Goal: Transaction & Acquisition: Purchase product/service

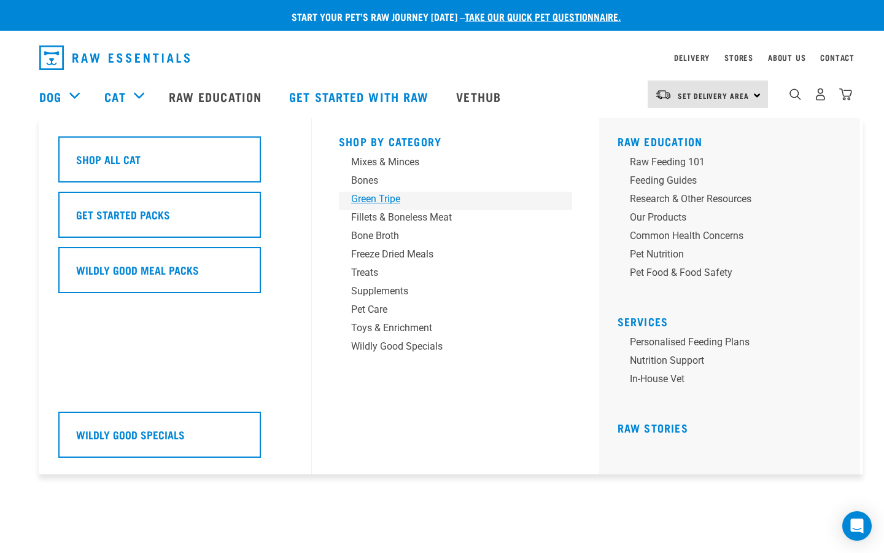
click at [374, 202] on div "Green Tripe" at bounding box center [447, 199] width 192 height 15
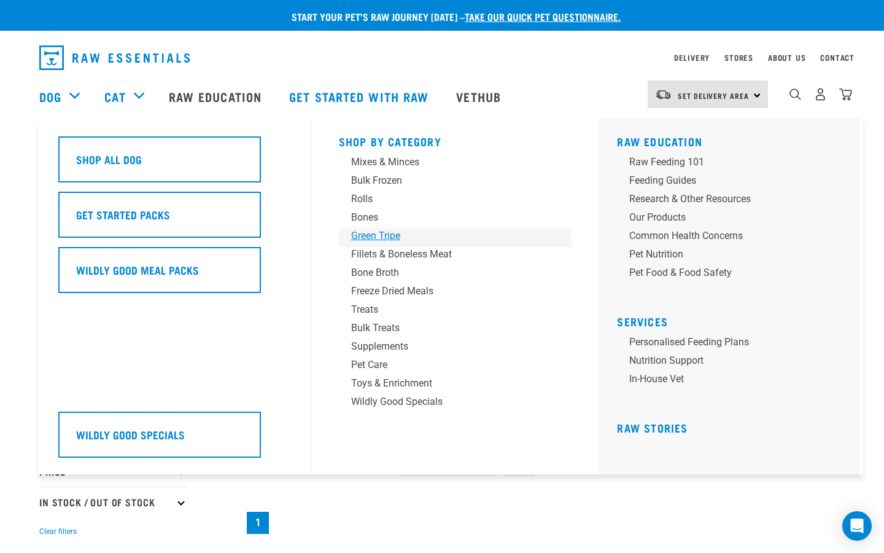
click at [364, 239] on div "Green Tripe" at bounding box center [447, 235] width 192 height 15
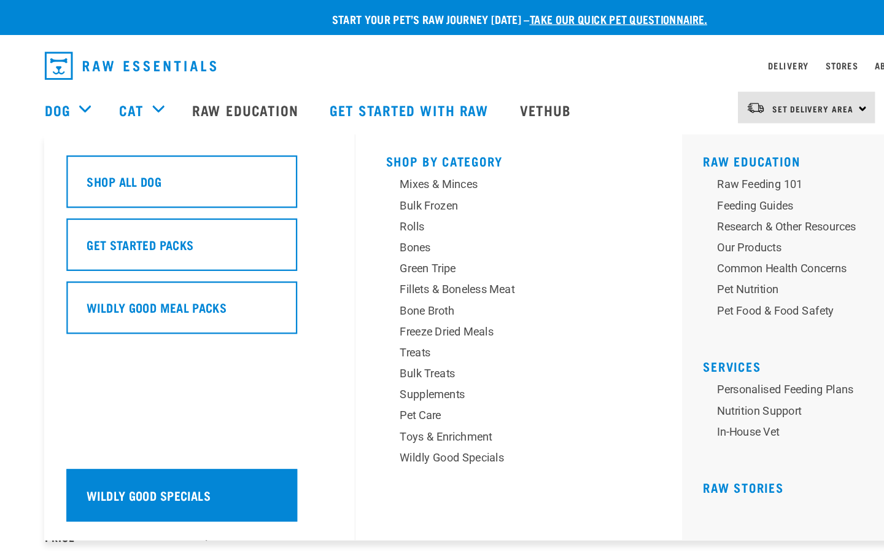
click at [130, 429] on h5 "Wildly Good Specials" at bounding box center [130, 434] width 109 height 16
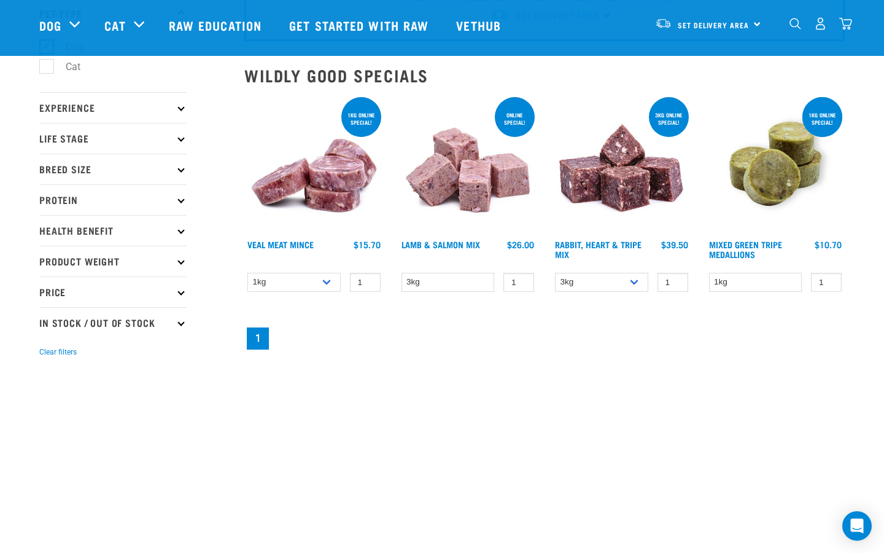
scroll to position [67, 0]
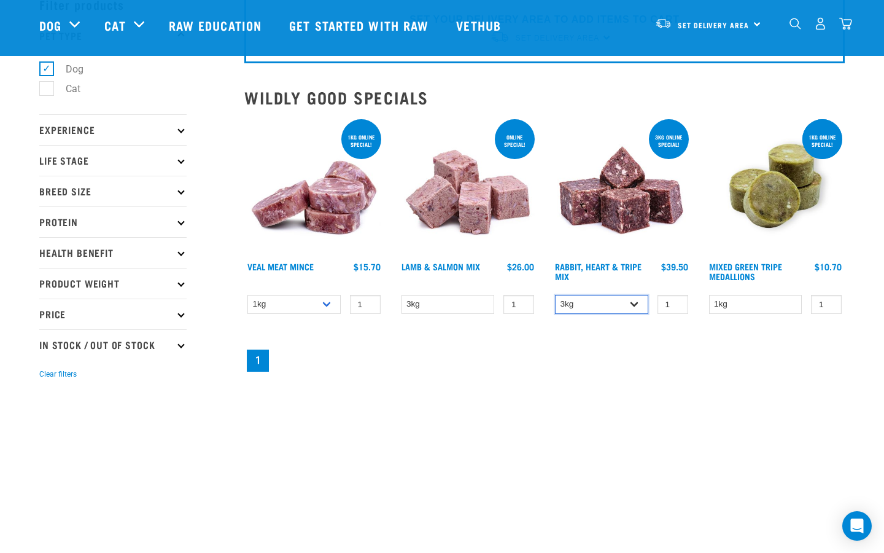
click at [629, 304] on select "3kg 1kg" at bounding box center [601, 304] width 93 height 19
select select "705"
click at [555, 295] on select "3kg 1kg" at bounding box center [601, 304] width 93 height 19
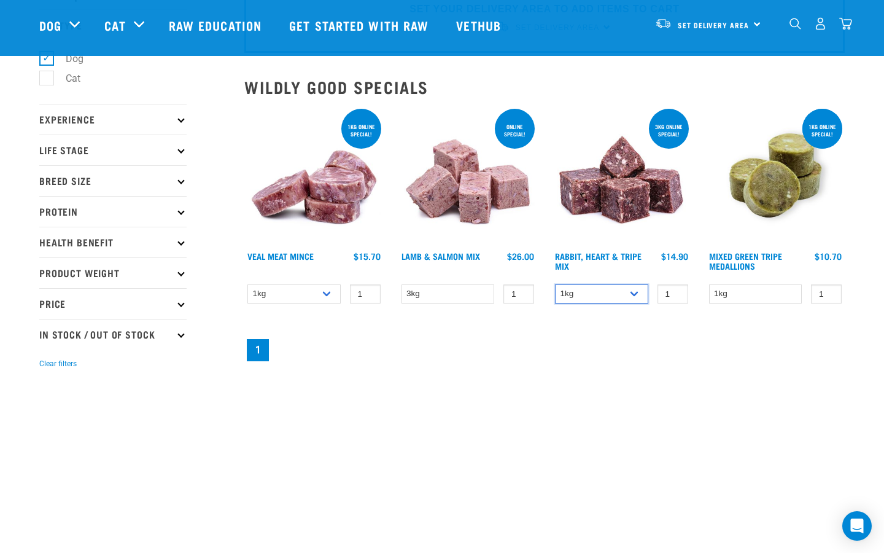
scroll to position [109, 0]
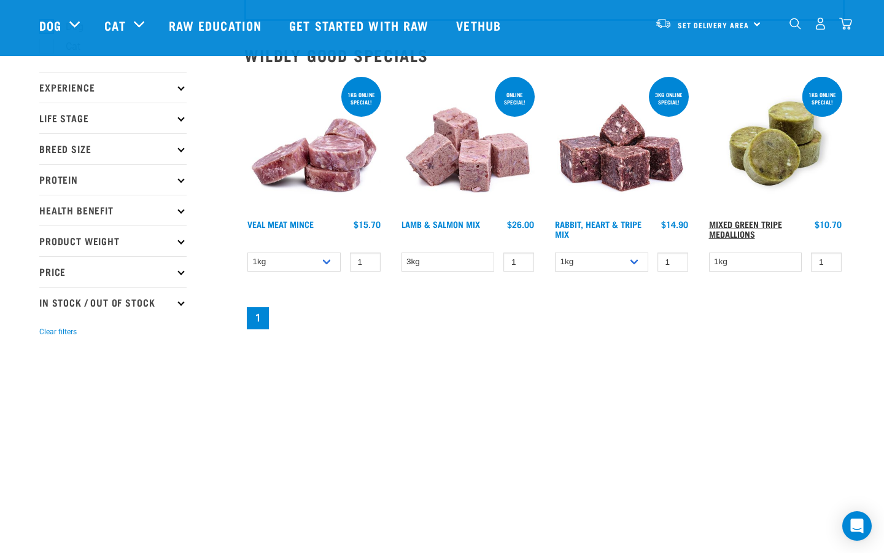
click at [761, 223] on link "Mixed Green Tripe Medallions" at bounding box center [745, 229] width 73 height 14
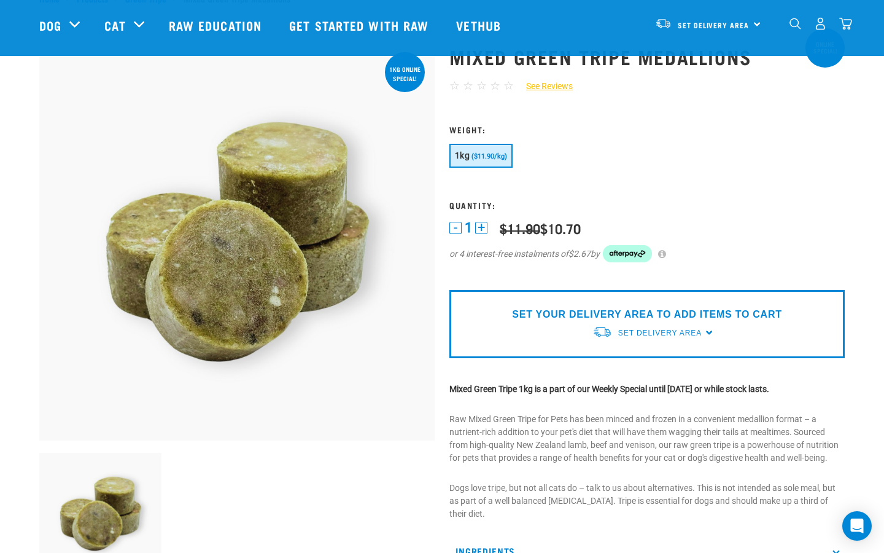
scroll to position [43, 0]
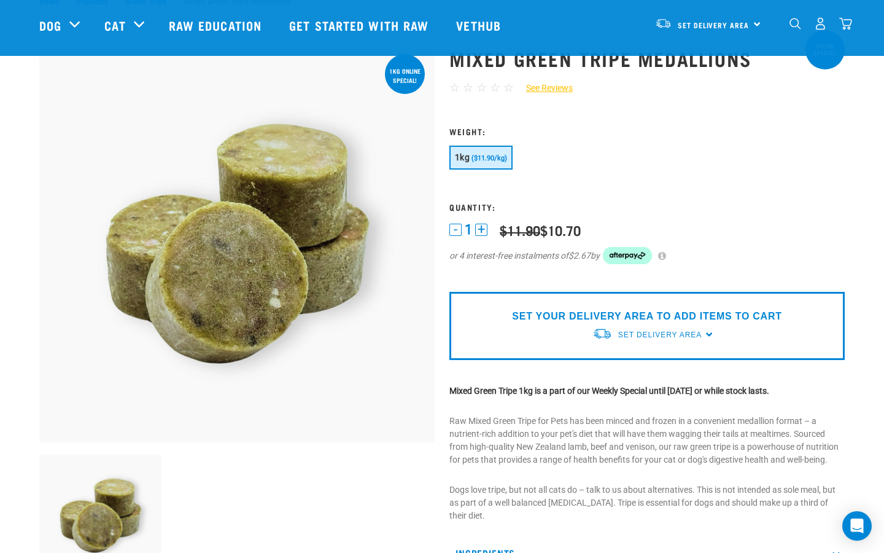
click at [599, 311] on p "SET YOUR DELIVERY AREA TO ADD ITEMS TO CART" at bounding box center [647, 316] width 270 height 15
click at [575, 328] on div "SET YOUR DELIVERY AREA TO ADD ITEMS TO CART Set Delivery Area North Island Sout…" at bounding box center [646, 326] width 395 height 68
click at [605, 328] on img at bounding box center [602, 333] width 20 height 13
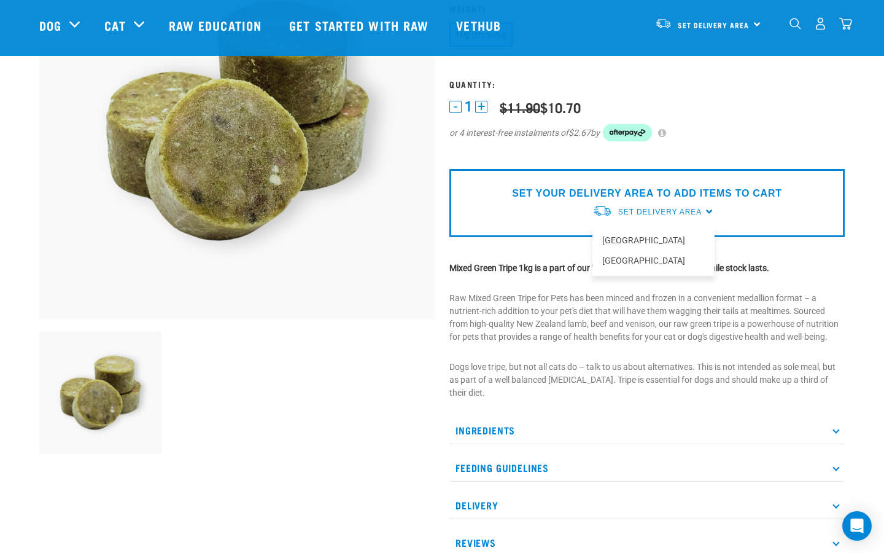
scroll to position [174, 0]
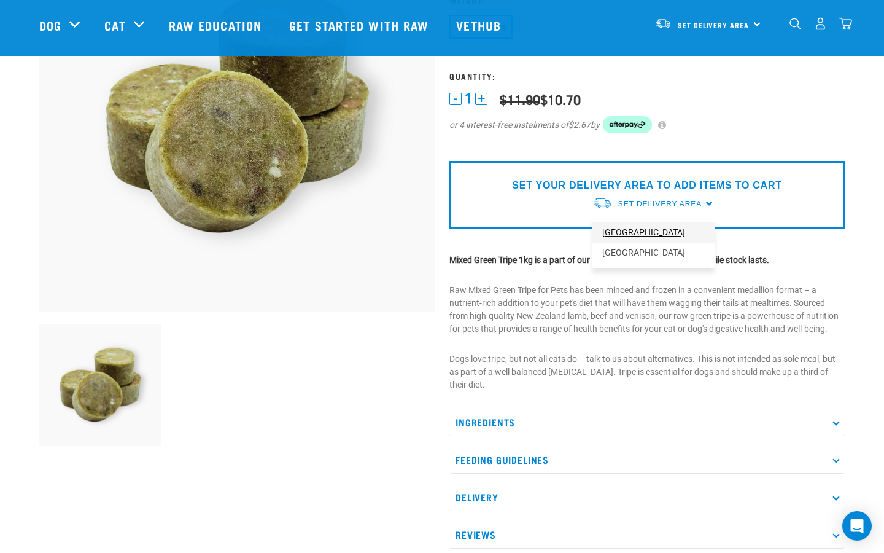
click at [635, 236] on link "[GEOGRAPHIC_DATA]" at bounding box center [653, 232] width 122 height 20
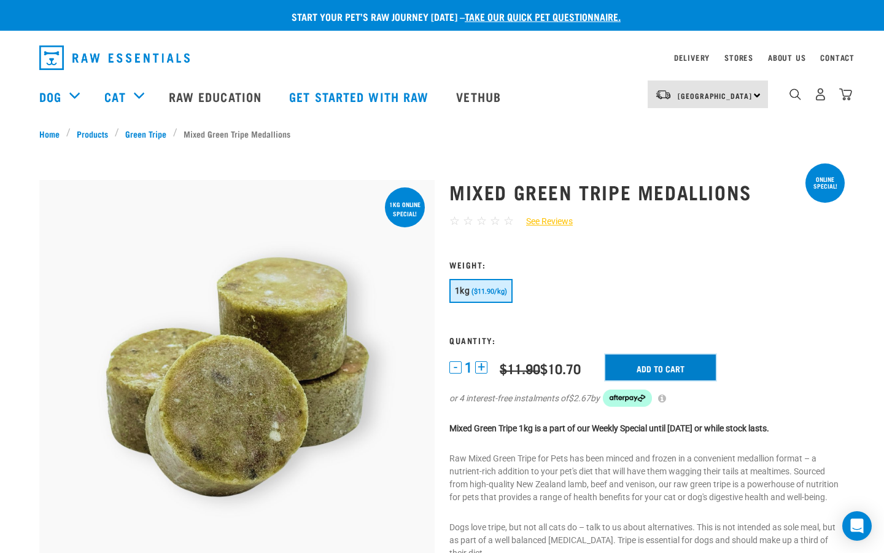
click at [665, 367] on input "Add to cart" at bounding box center [660, 367] width 111 height 26
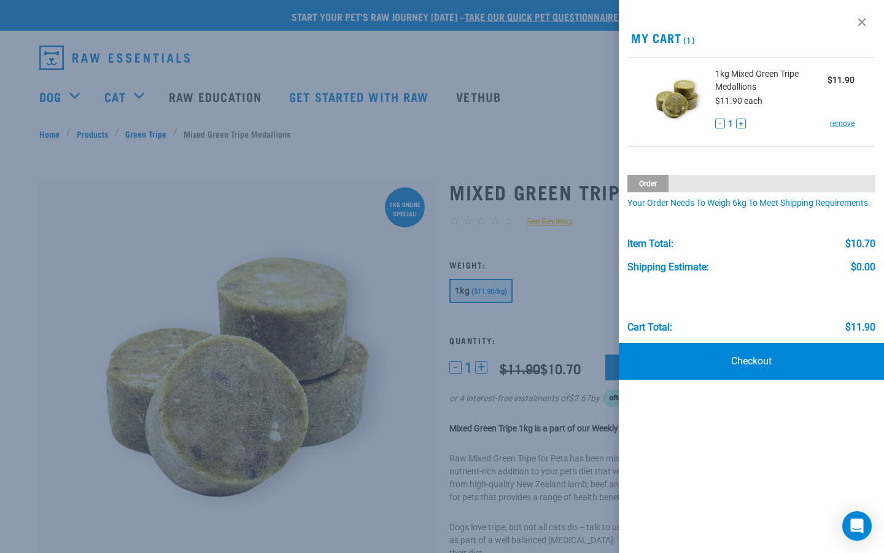
click at [139, 216] on div at bounding box center [442, 276] width 884 height 553
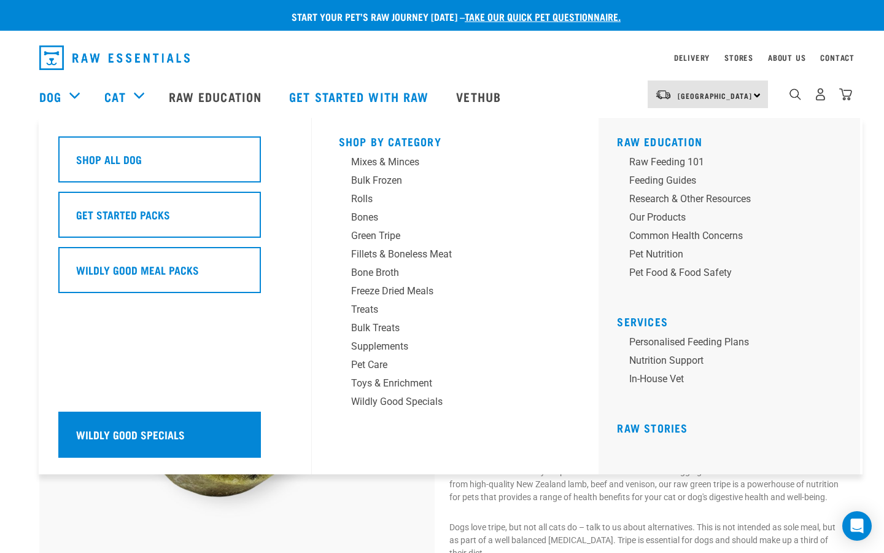
click at [171, 429] on h5 "Wildly Good Specials" at bounding box center [130, 434] width 109 height 16
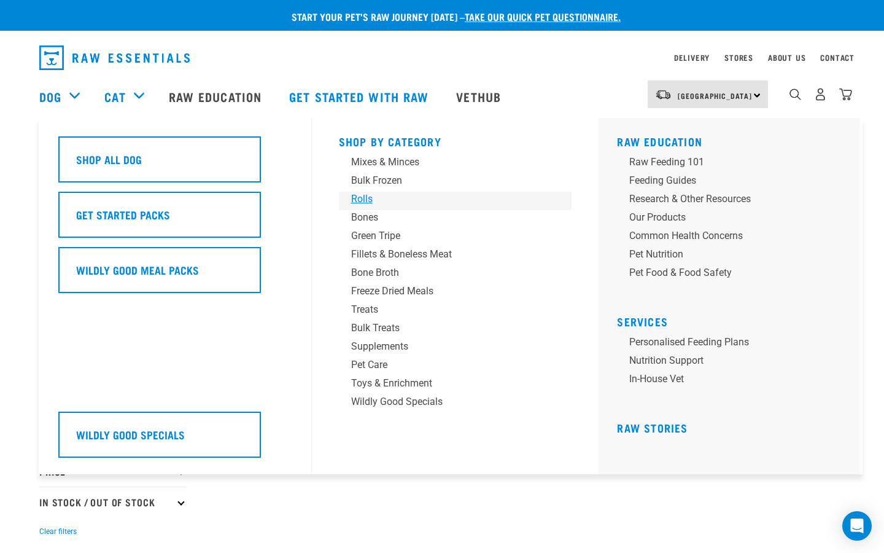
click at [371, 200] on div "Rolls" at bounding box center [447, 199] width 192 height 15
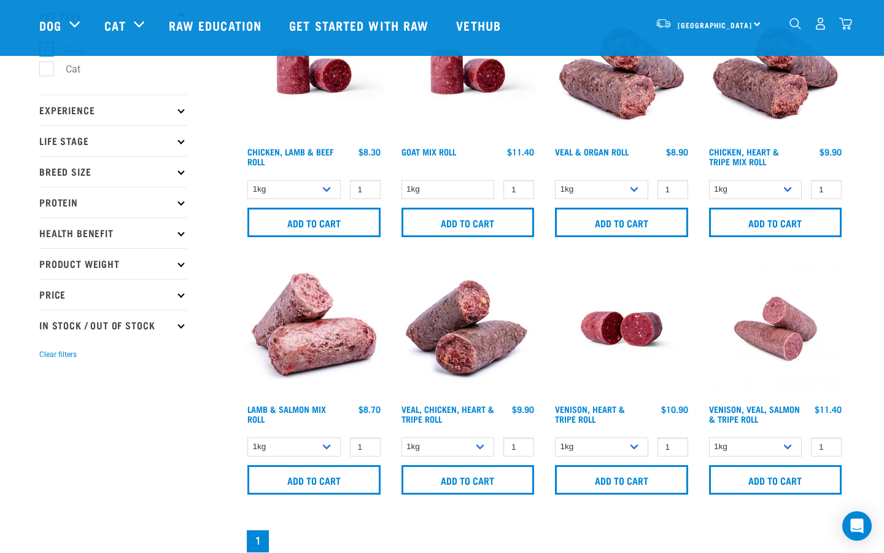
scroll to position [78, 0]
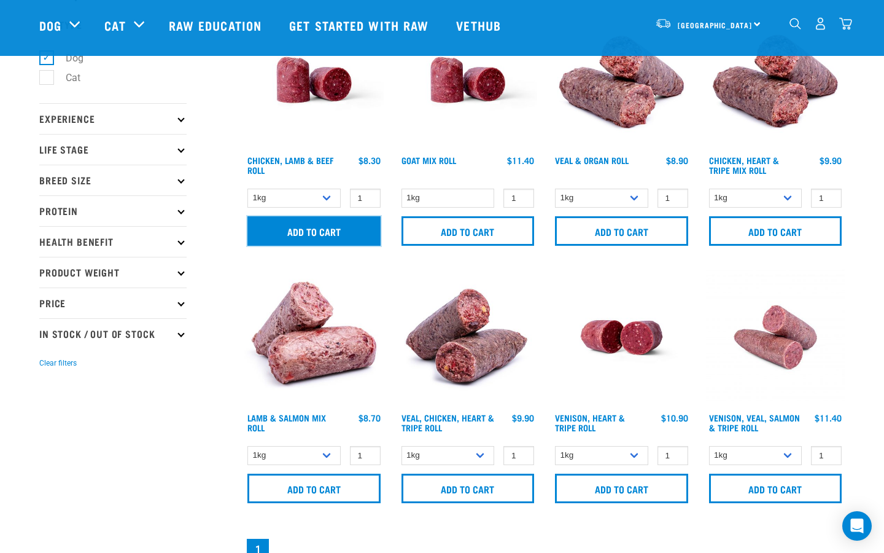
click at [341, 237] on input "Add to cart" at bounding box center [313, 230] width 133 height 29
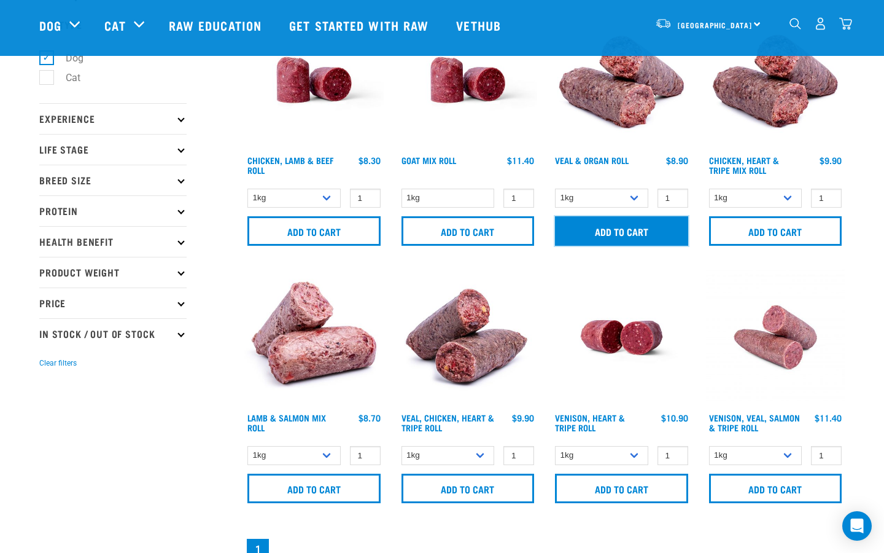
click at [638, 231] on input "Add to cart" at bounding box center [621, 230] width 133 height 29
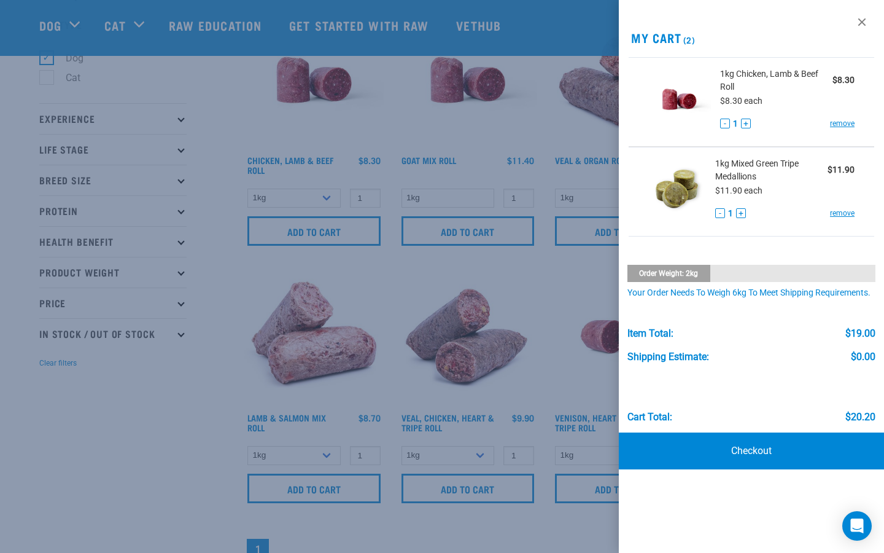
click at [533, 129] on div at bounding box center [442, 276] width 884 height 553
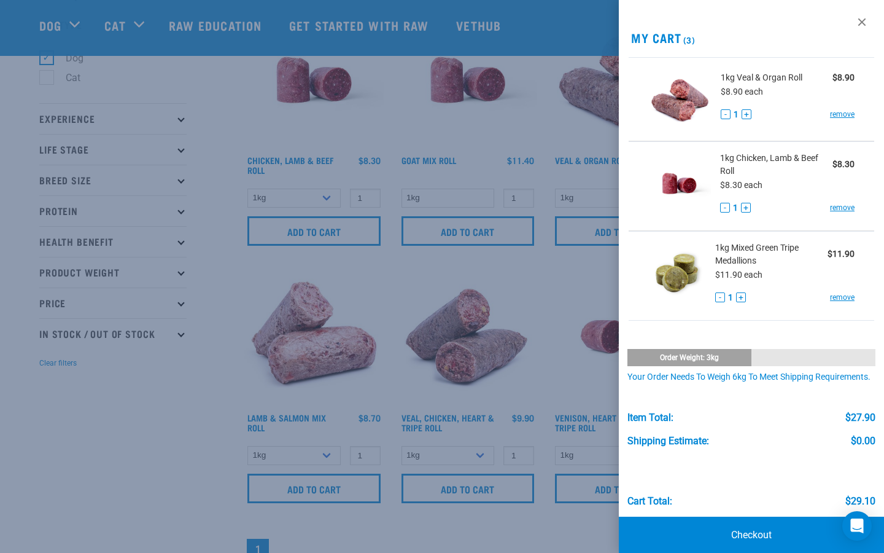
click at [538, 124] on div at bounding box center [442, 276] width 884 height 553
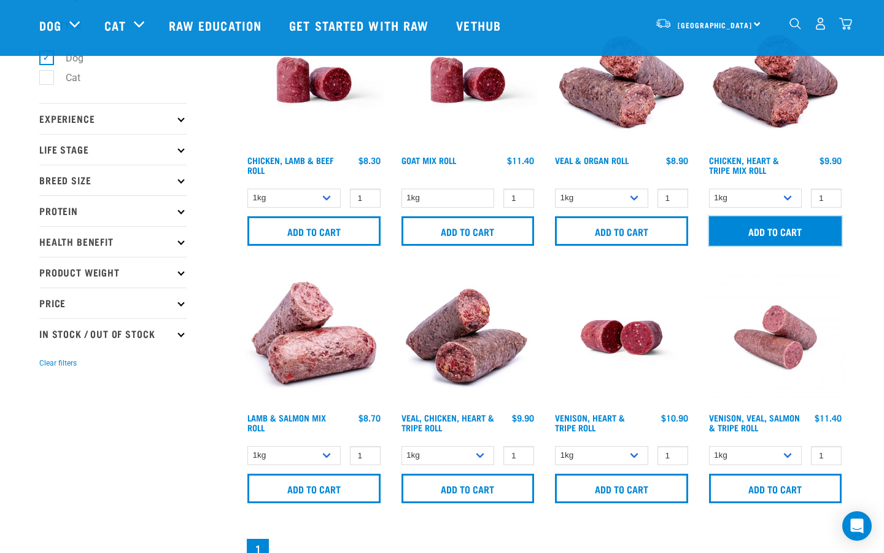
click at [774, 231] on input "Add to cart" at bounding box center [775, 230] width 133 height 29
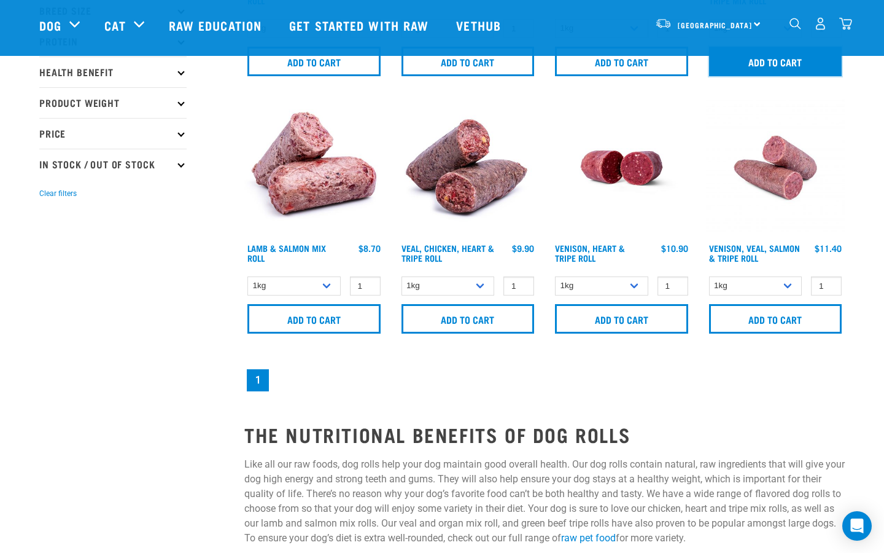
scroll to position [251, 0]
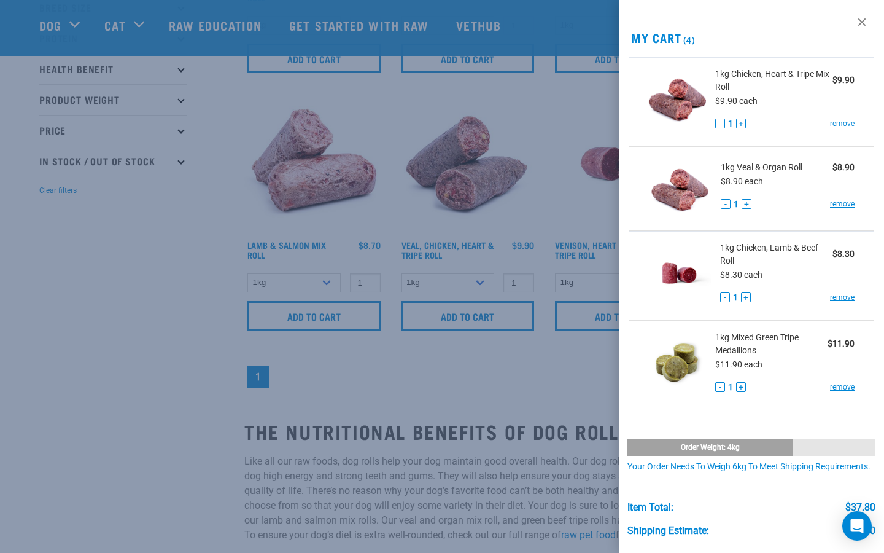
click at [390, 364] on div at bounding box center [442, 276] width 884 height 553
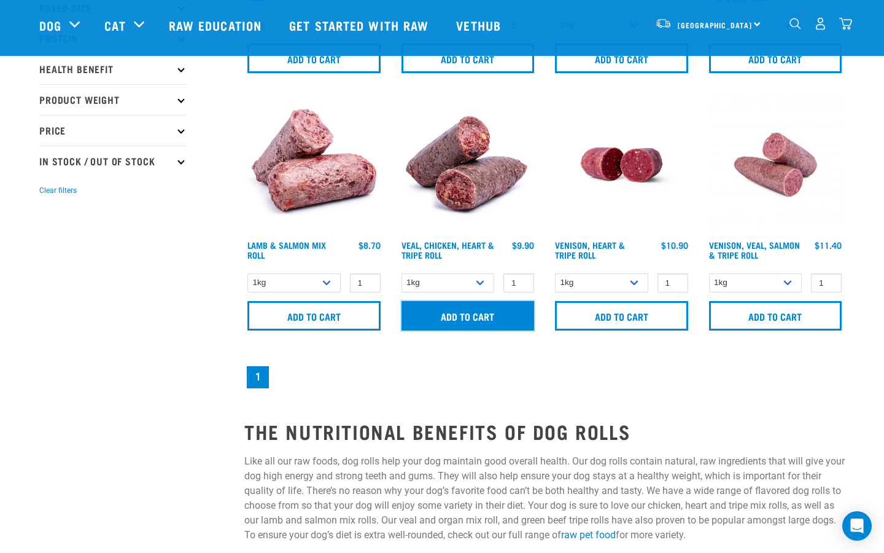
click at [467, 318] on input "Add to cart" at bounding box center [468, 315] width 133 height 29
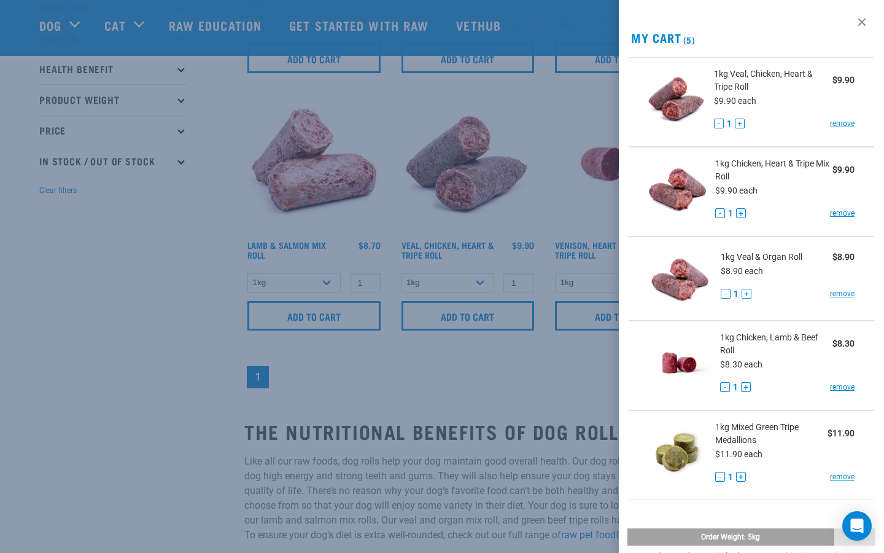
click at [557, 354] on div at bounding box center [442, 276] width 884 height 553
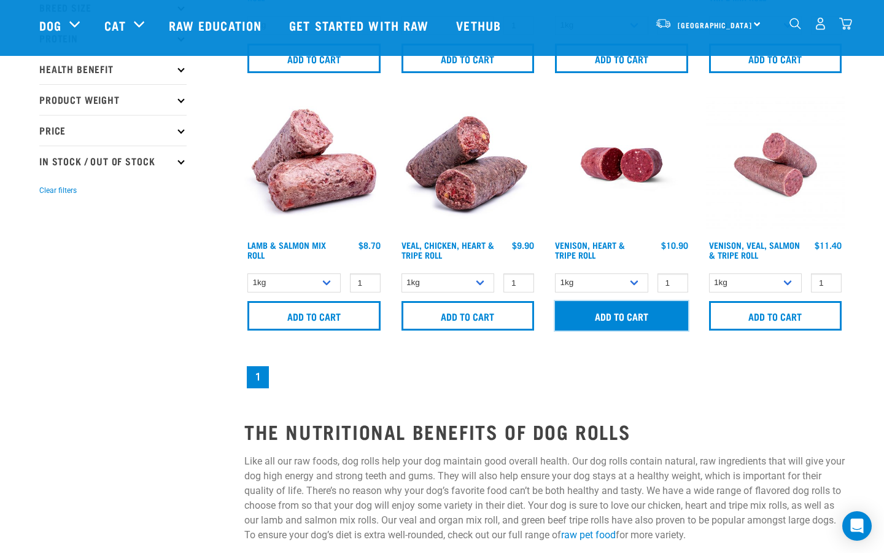
click at [631, 312] on input "Add to cart" at bounding box center [621, 315] width 133 height 29
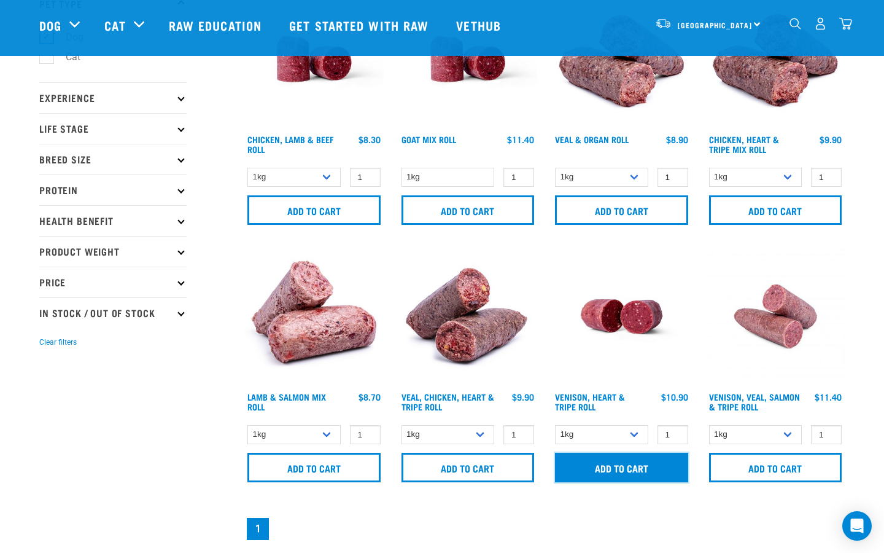
scroll to position [67, 0]
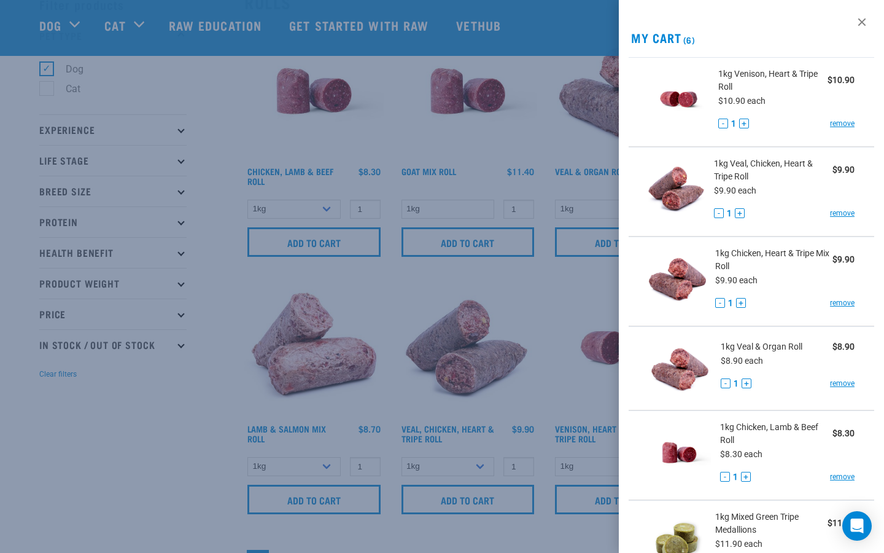
click at [223, 268] on div at bounding box center [442, 276] width 884 height 553
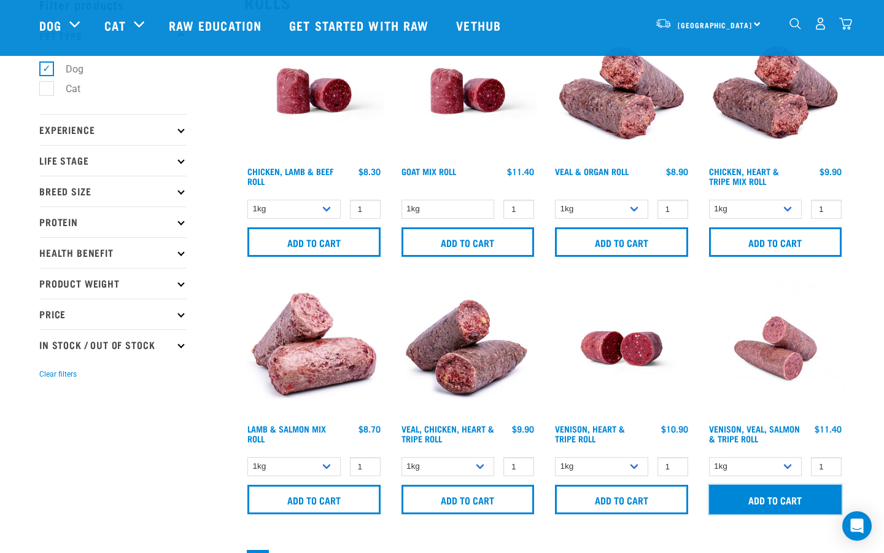
click at [763, 500] on input "Add to cart" at bounding box center [775, 498] width 133 height 29
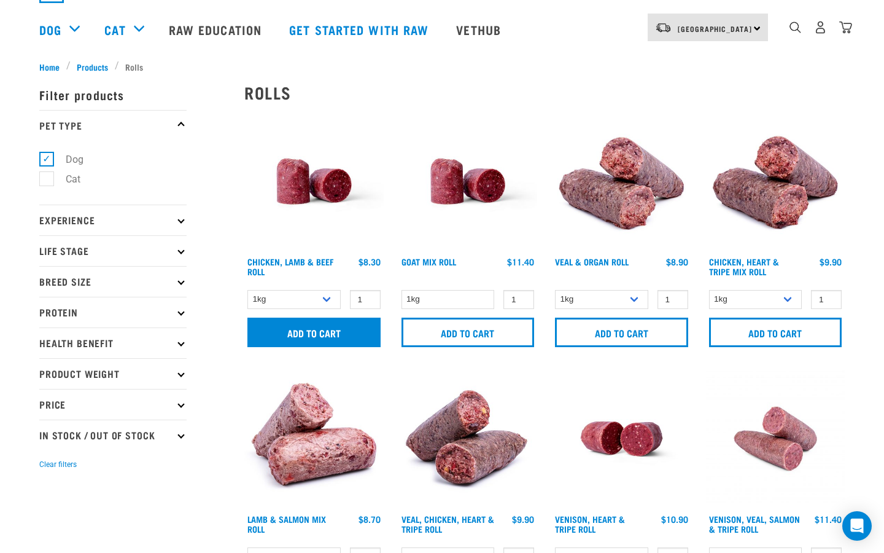
scroll to position [0, 0]
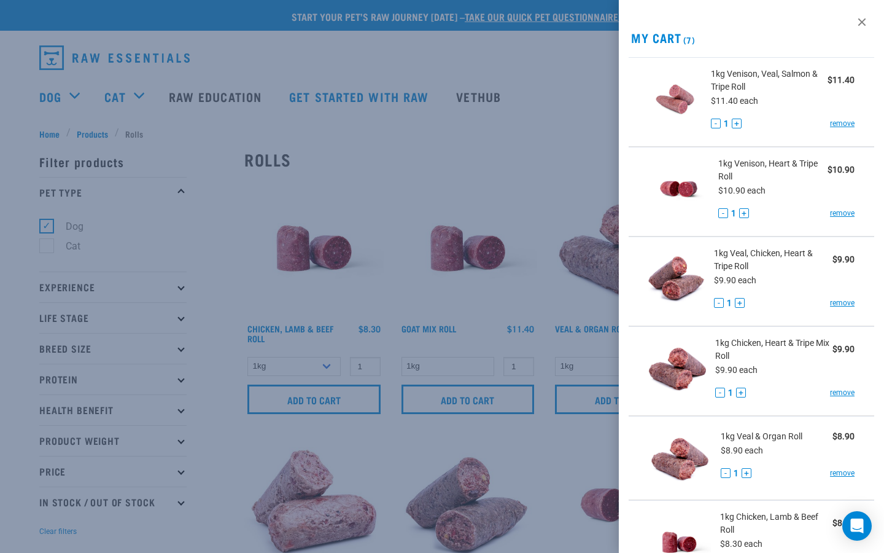
click at [236, 228] on div at bounding box center [442, 276] width 884 height 553
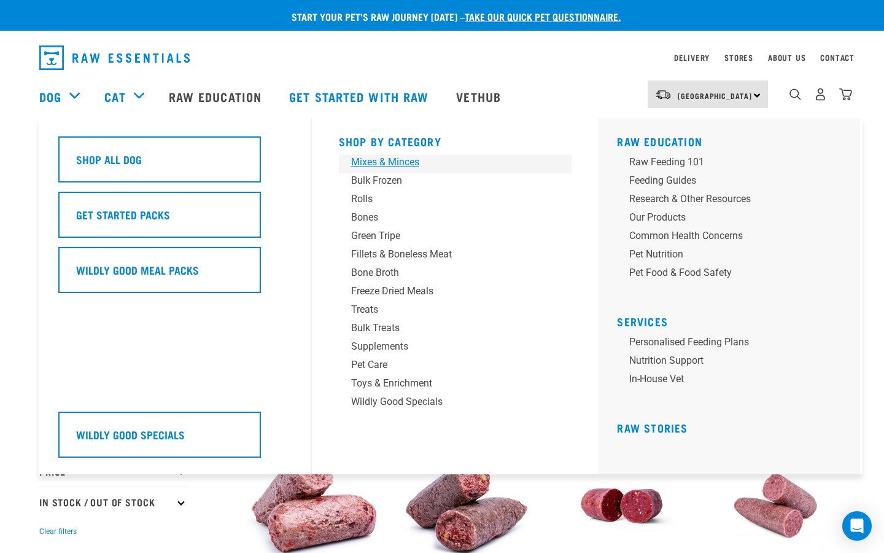
click at [376, 164] on div "Mixes & Minces" at bounding box center [447, 162] width 192 height 15
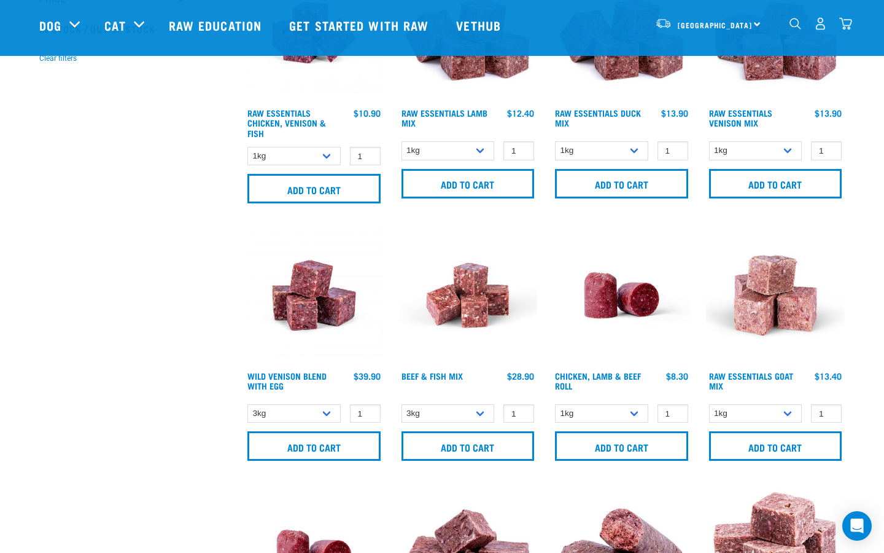
scroll to position [398, 0]
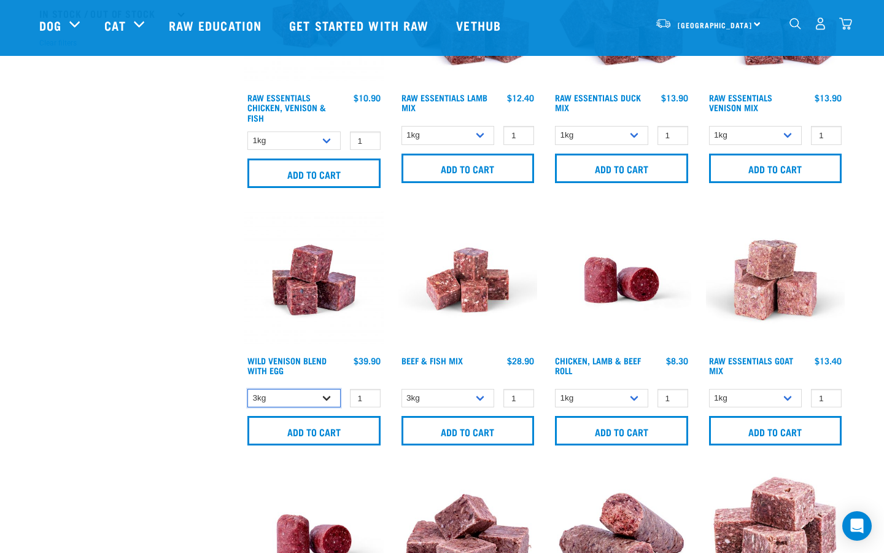
click at [325, 399] on select "3kg Bulk (10kg)" at bounding box center [293, 398] width 93 height 19
click at [247, 389] on select "3kg Bulk (10kg)" at bounding box center [293, 398] width 93 height 19
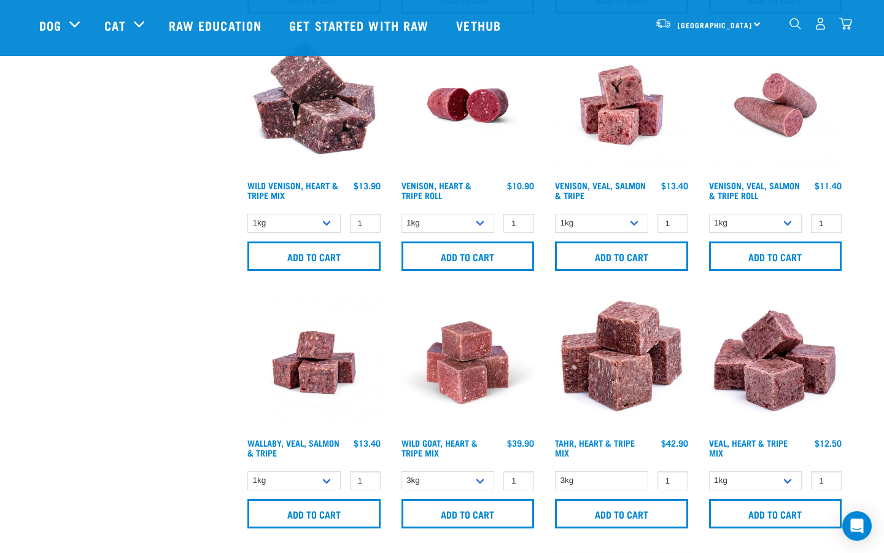
scroll to position [1354, 0]
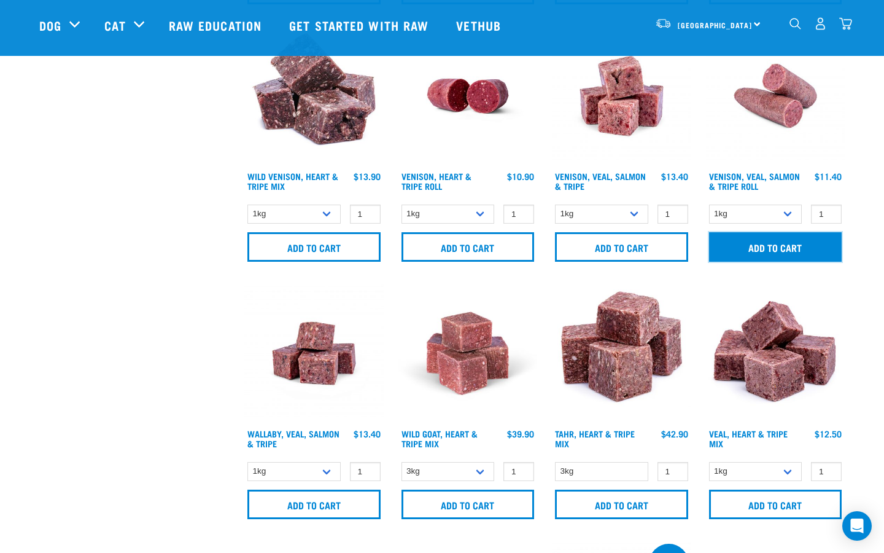
click at [779, 249] on input "Add to cart" at bounding box center [775, 246] width 133 height 29
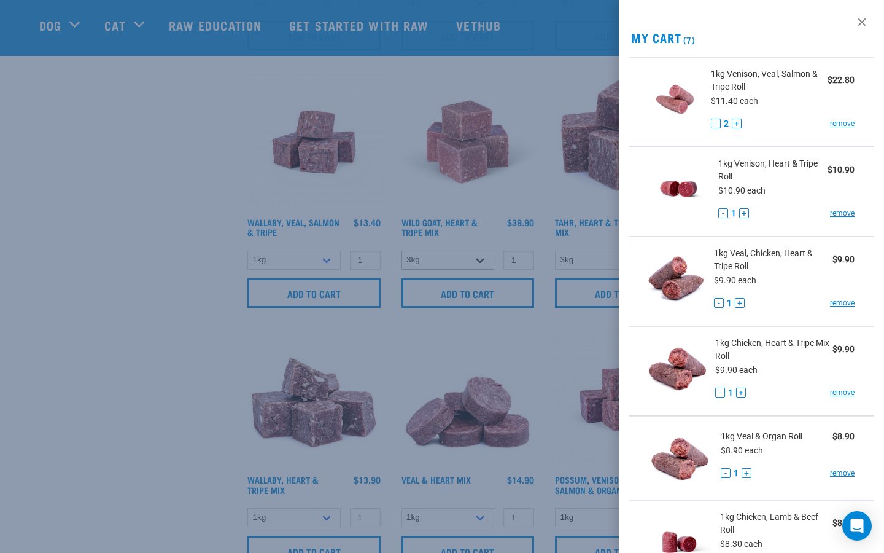
scroll to position [1599, 0]
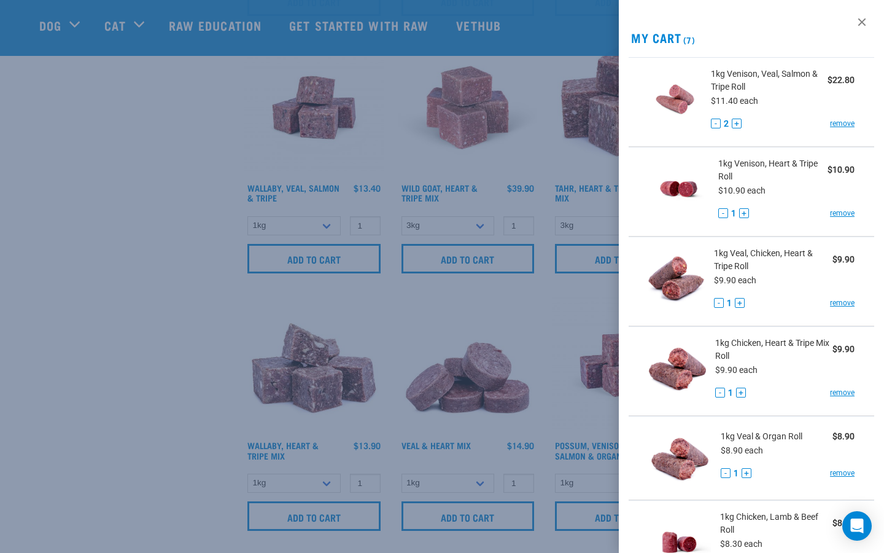
click at [156, 319] on div at bounding box center [442, 276] width 884 height 553
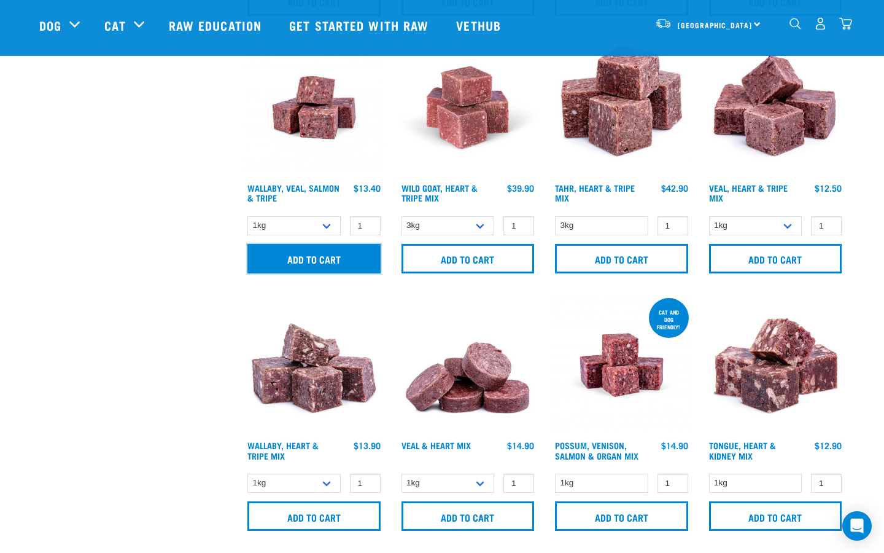
click at [337, 263] on input "Add to cart" at bounding box center [313, 258] width 133 height 29
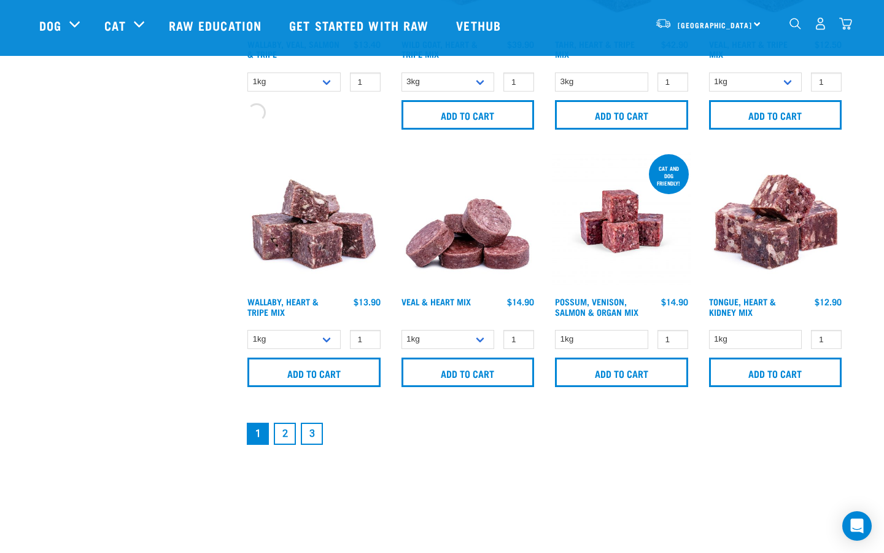
scroll to position [1811, 0]
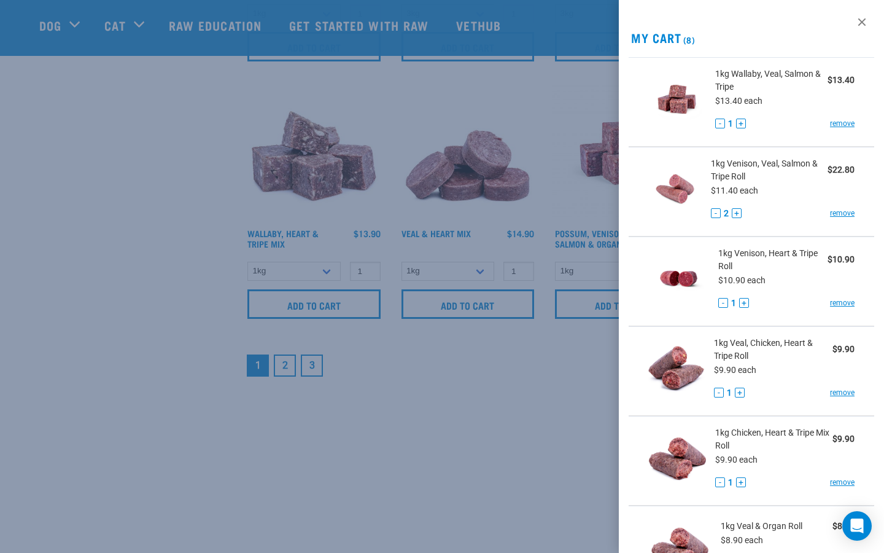
click at [542, 106] on div at bounding box center [442, 276] width 884 height 553
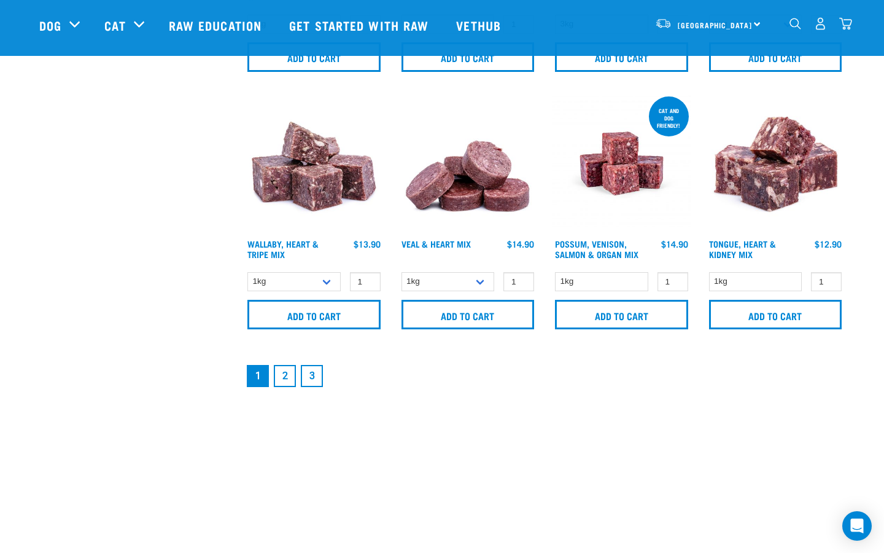
scroll to position [1802, 0]
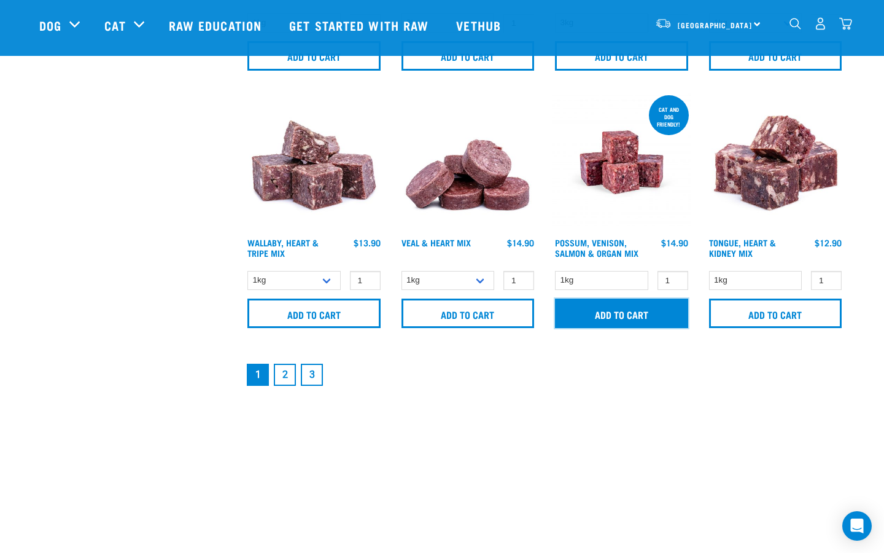
drag, startPoint x: 610, startPoint y: 317, endPoint x: 643, endPoint y: 247, distance: 77.4
click at [643, 247] on div "cat and dog friendly! 1 0 100 Add to cart" at bounding box center [622, 213] width 154 height 257
click at [626, 313] on input "Add to cart" at bounding box center [621, 312] width 133 height 29
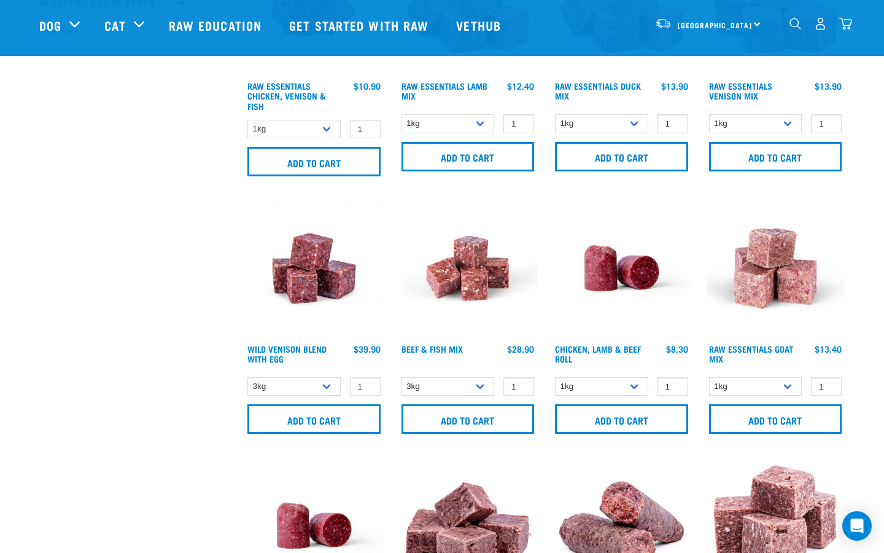
scroll to position [0, 0]
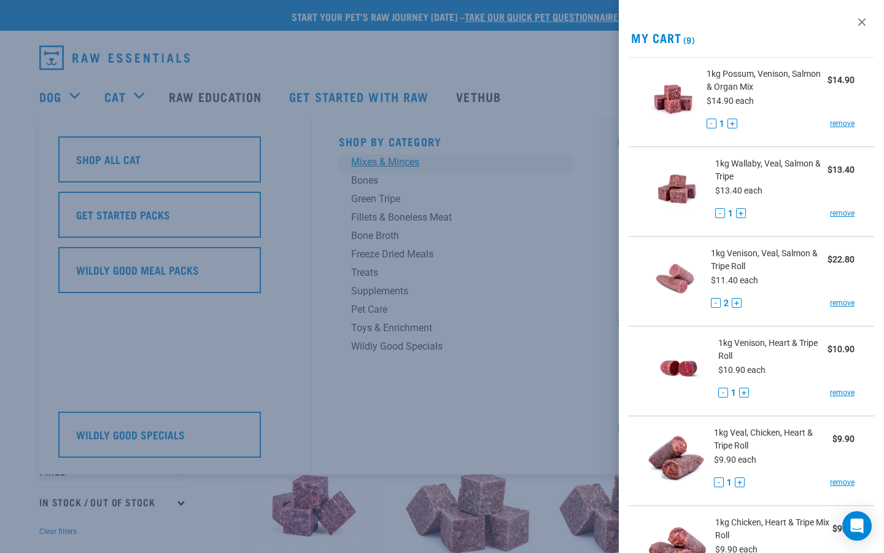
click at [383, 158] on div at bounding box center [442, 276] width 884 height 553
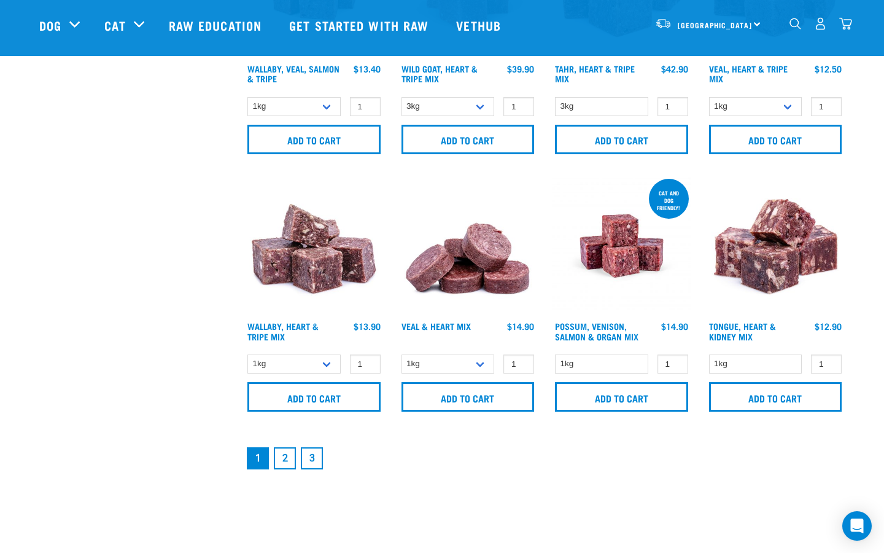
scroll to position [1720, 0]
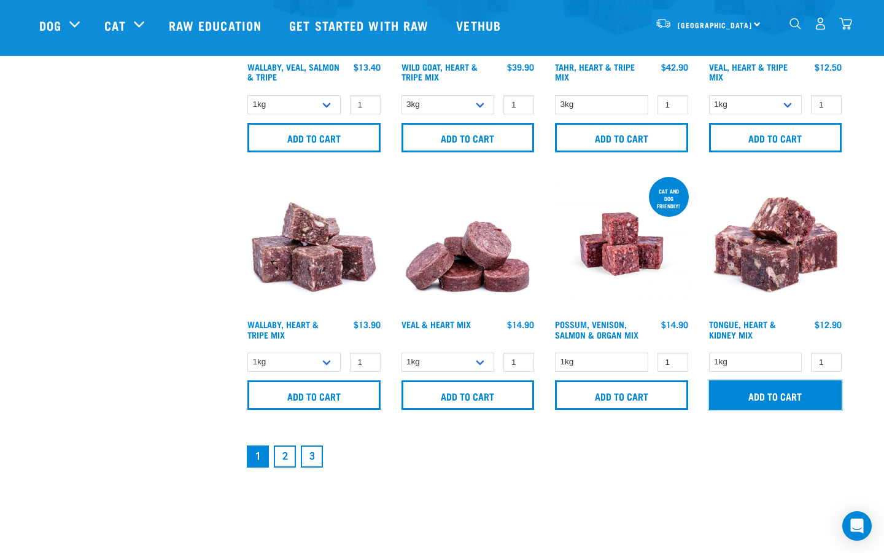
click at [782, 397] on input "Add to cart" at bounding box center [775, 394] width 133 height 29
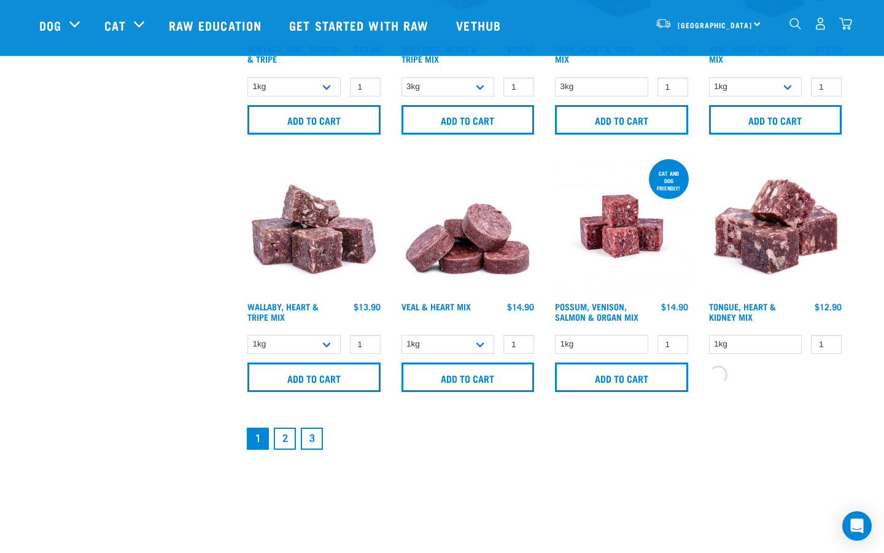
scroll to position [1753, 0]
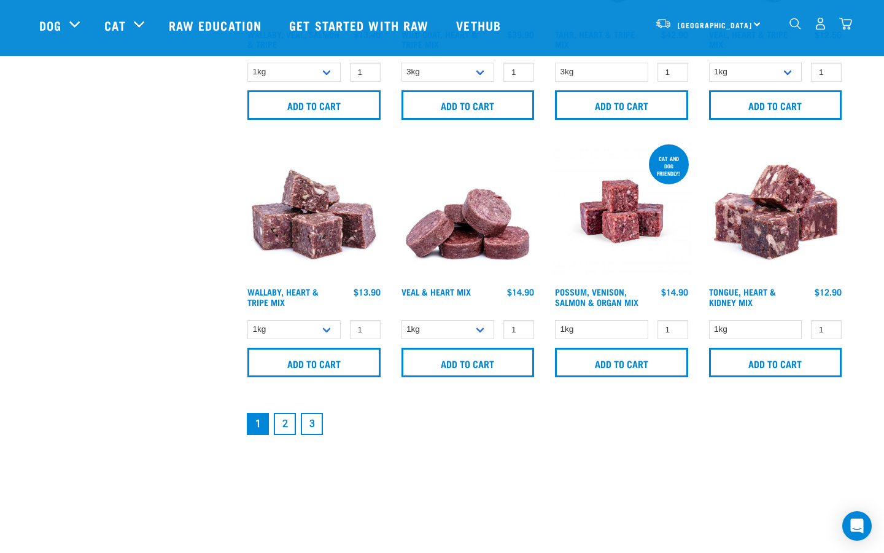
click at [292, 425] on link "2" at bounding box center [285, 424] width 22 height 22
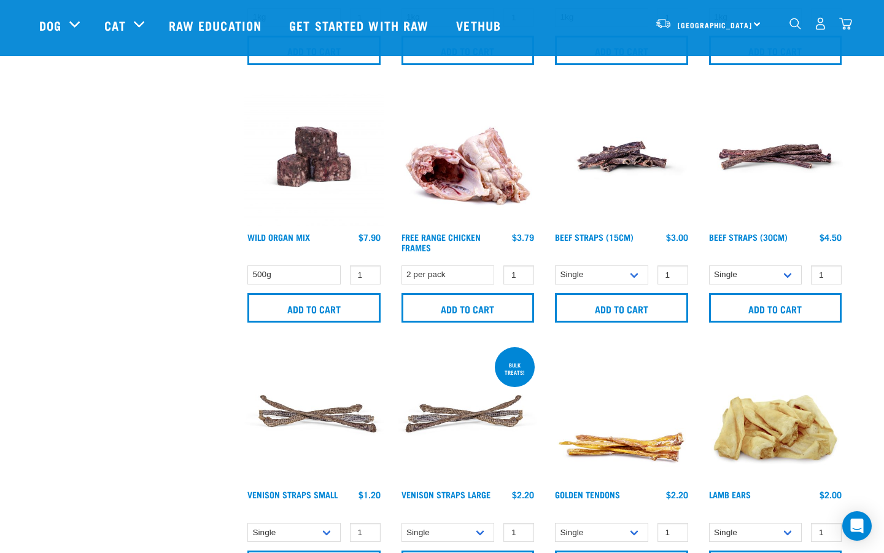
scroll to position [795, 0]
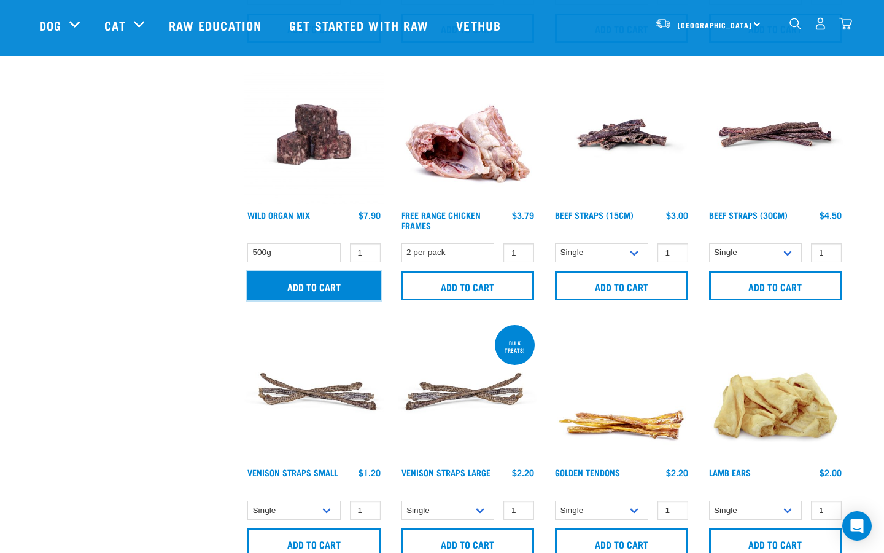
click at [347, 281] on input "Add to cart" at bounding box center [313, 285] width 133 height 29
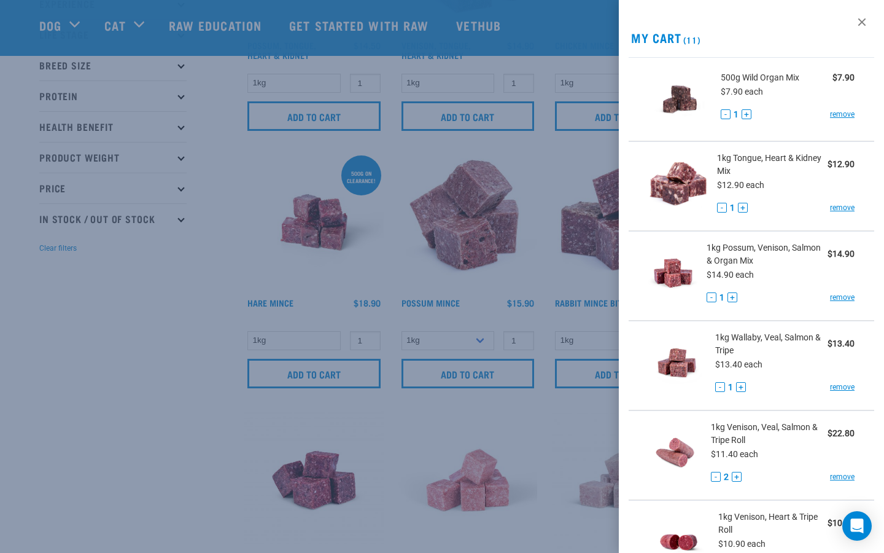
scroll to position [0, 0]
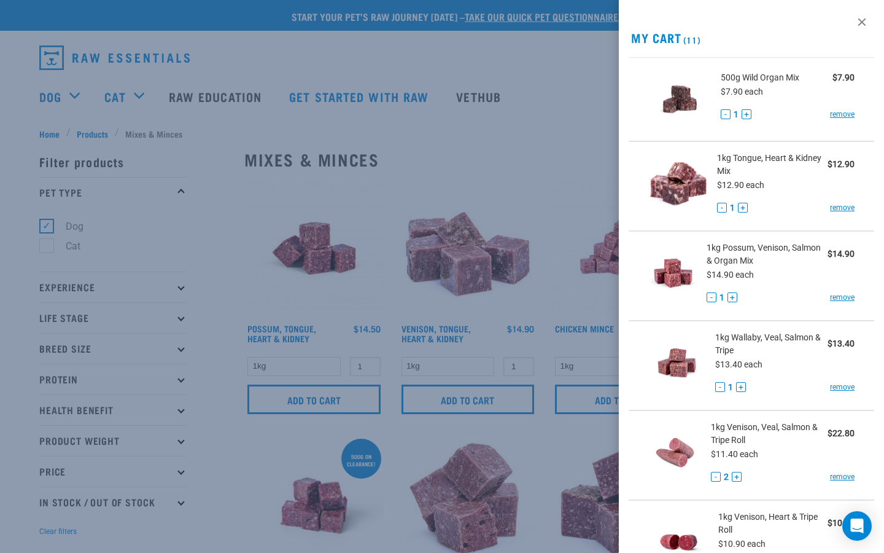
click at [76, 98] on div at bounding box center [442, 276] width 884 height 553
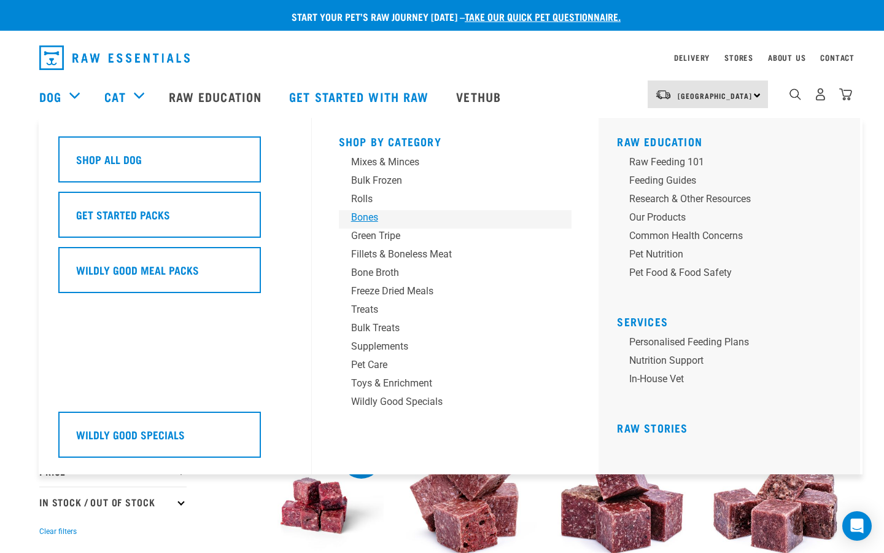
click at [366, 220] on div "Bones" at bounding box center [447, 217] width 192 height 15
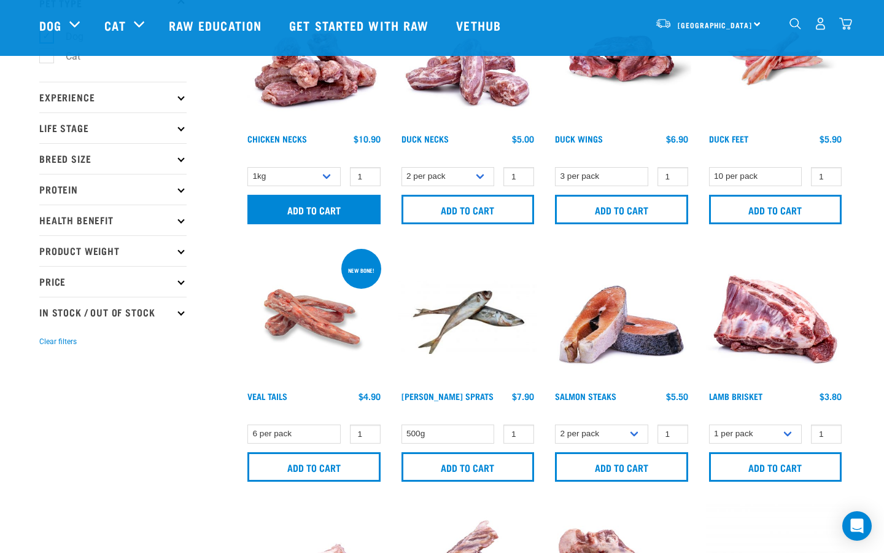
scroll to position [104, 0]
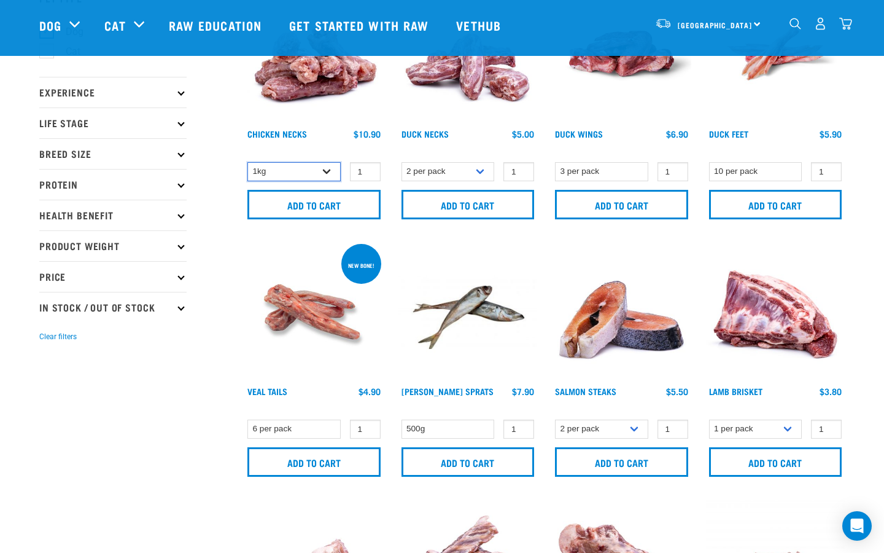
click at [326, 175] on select "1kg 2kg" at bounding box center [293, 171] width 93 height 19
click at [247, 162] on select "1kg 2kg" at bounding box center [293, 171] width 93 height 19
click at [332, 169] on select "1kg 2kg" at bounding box center [293, 171] width 93 height 19
click at [247, 162] on select "1kg 2kg" at bounding box center [293, 171] width 93 height 19
click at [329, 173] on select "1kg 2kg" at bounding box center [293, 171] width 93 height 19
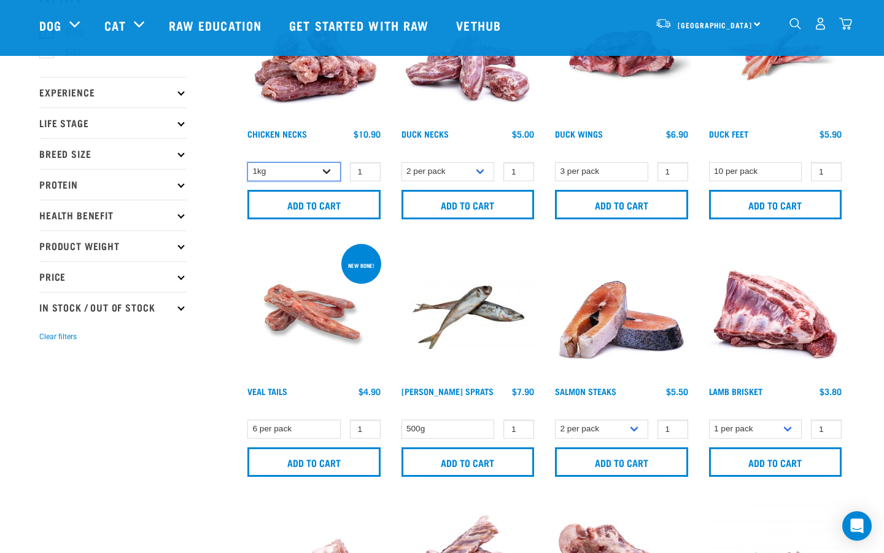
select select "7342"
click at [247, 162] on select "1kg 2kg" at bounding box center [293, 171] width 93 height 19
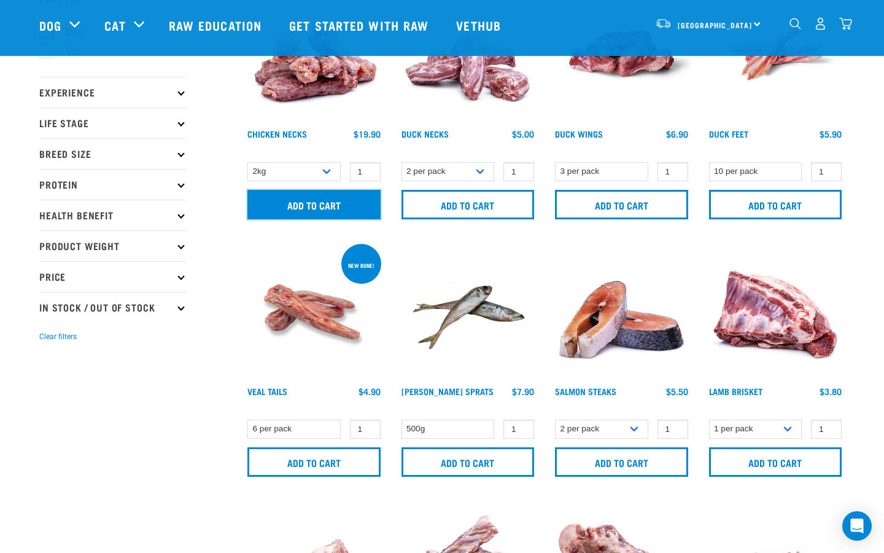
click at [323, 205] on input "Add to cart" at bounding box center [313, 204] width 133 height 29
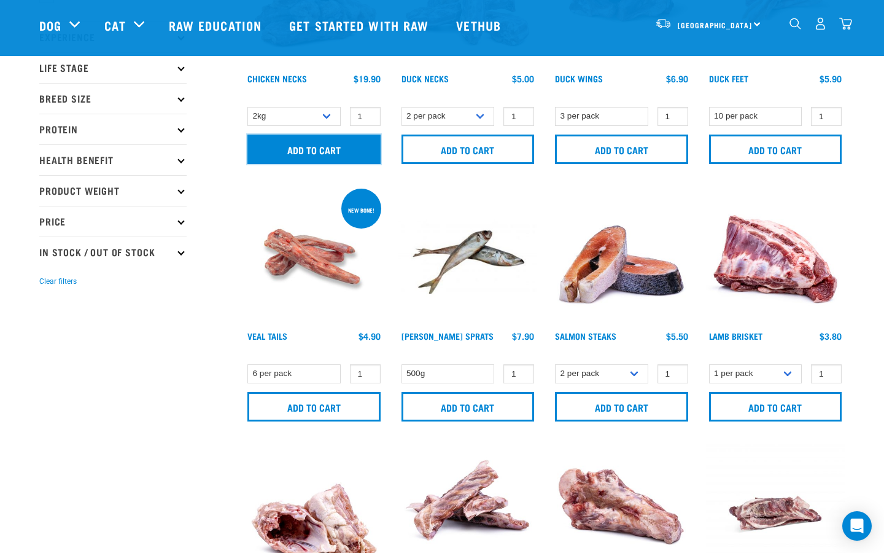
scroll to position [236, 0]
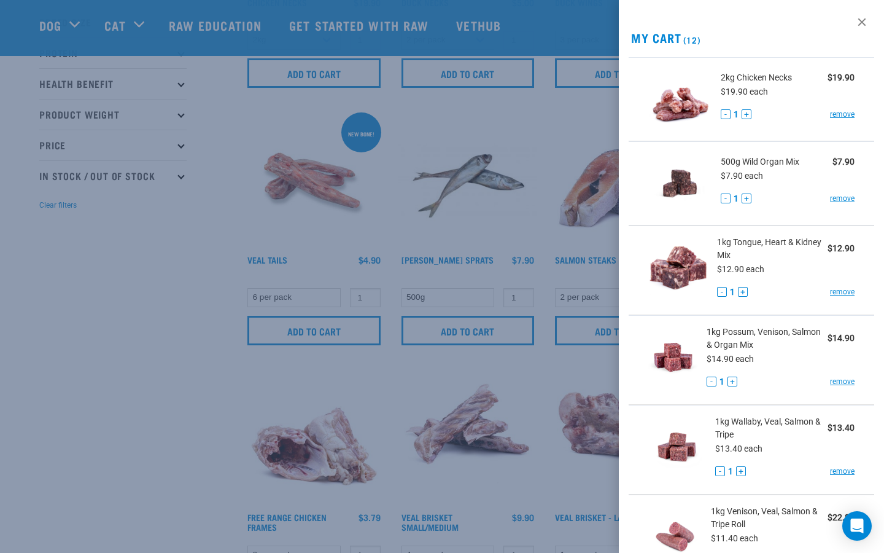
click at [176, 257] on div at bounding box center [442, 276] width 884 height 553
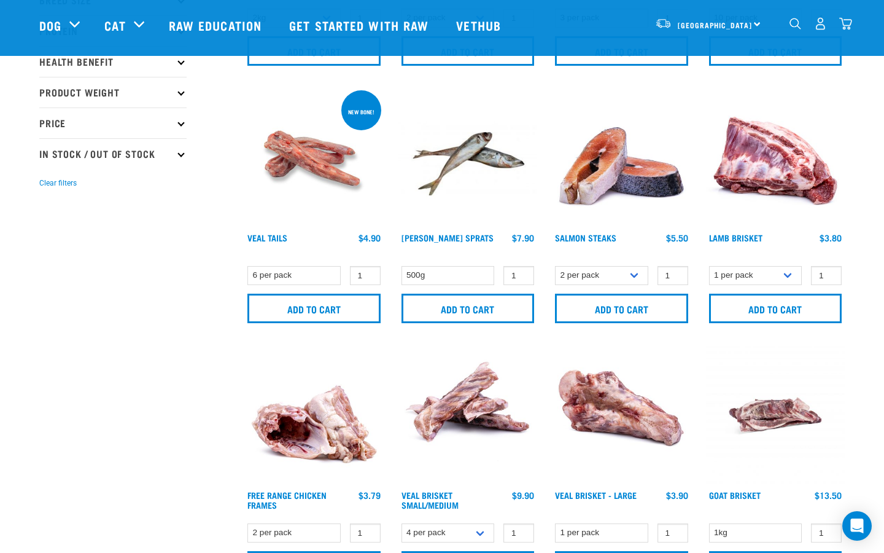
scroll to position [265, 0]
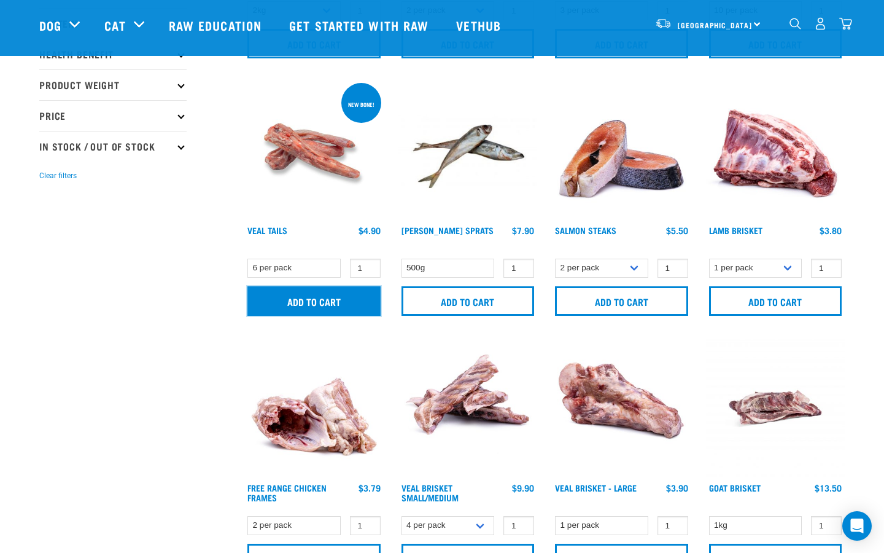
click at [306, 300] on input "Add to cart" at bounding box center [313, 300] width 133 height 29
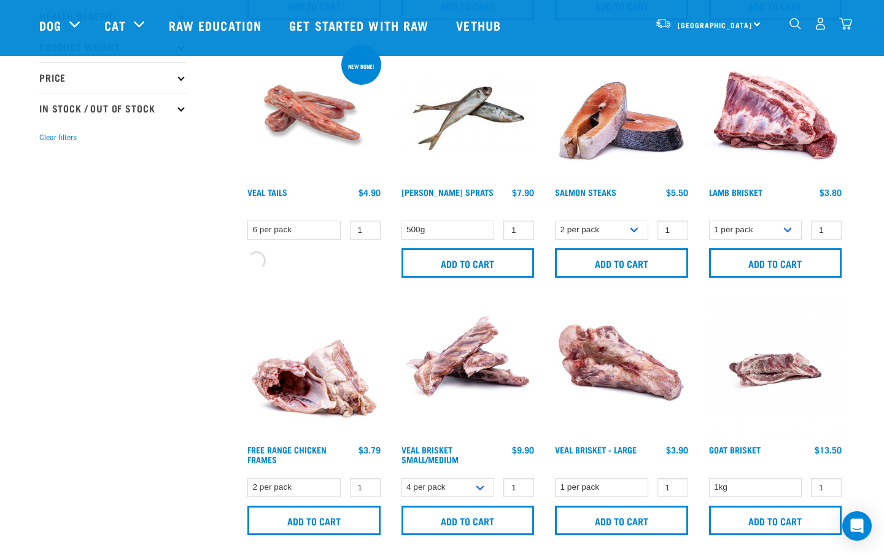
scroll to position [392, 0]
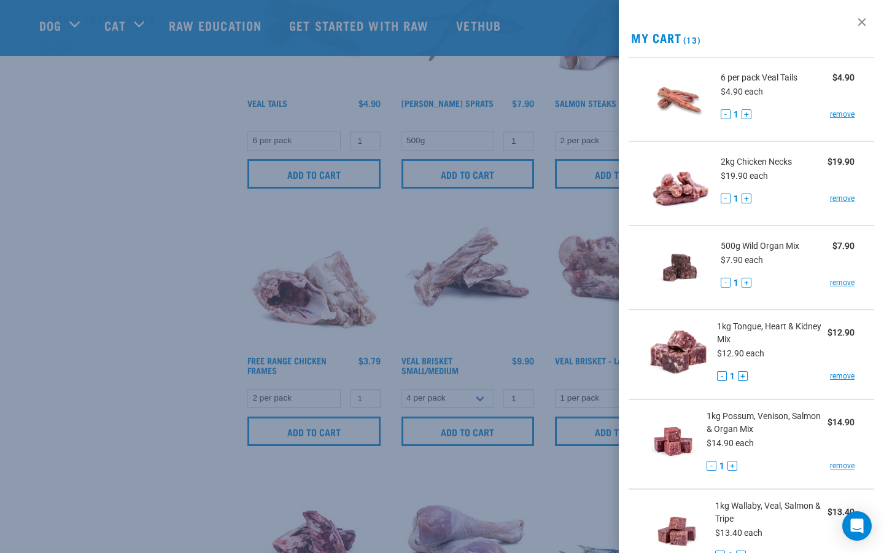
click at [163, 313] on div at bounding box center [442, 276] width 884 height 553
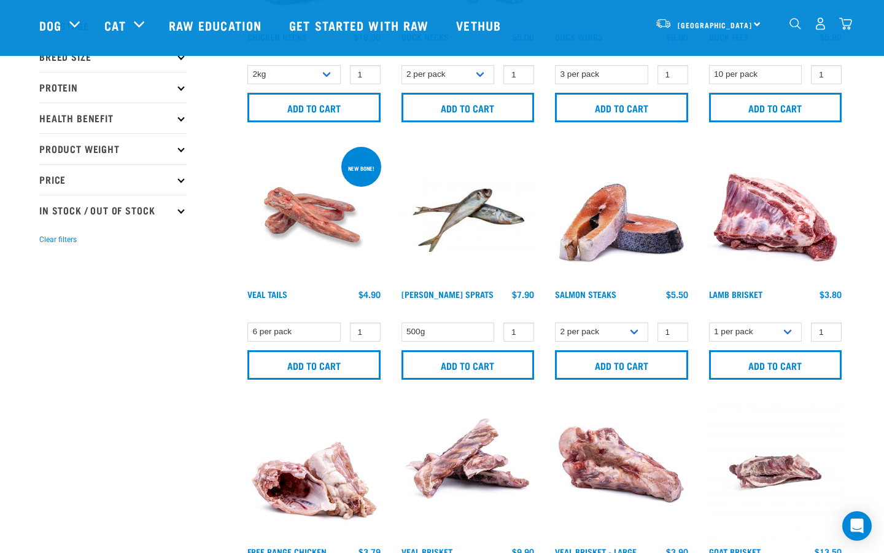
scroll to position [0, 0]
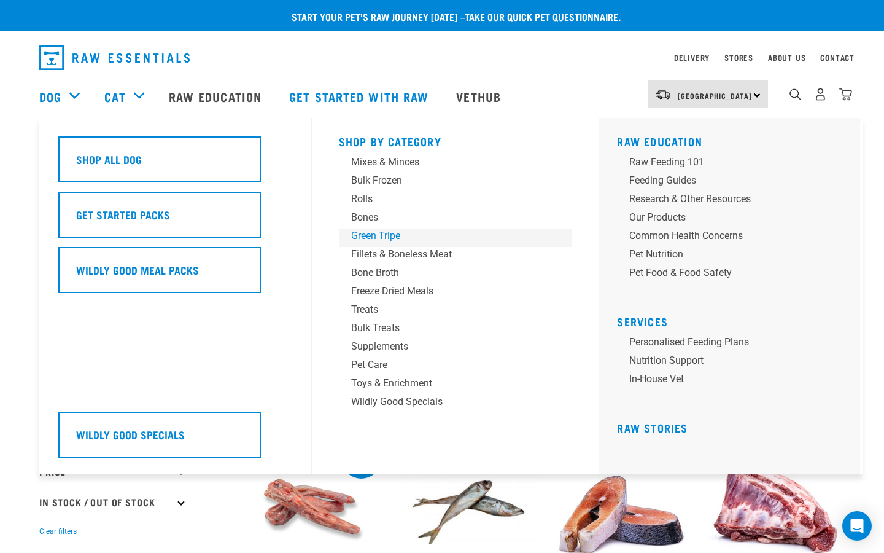
click at [371, 243] on div "Green Tripe" at bounding box center [447, 235] width 192 height 15
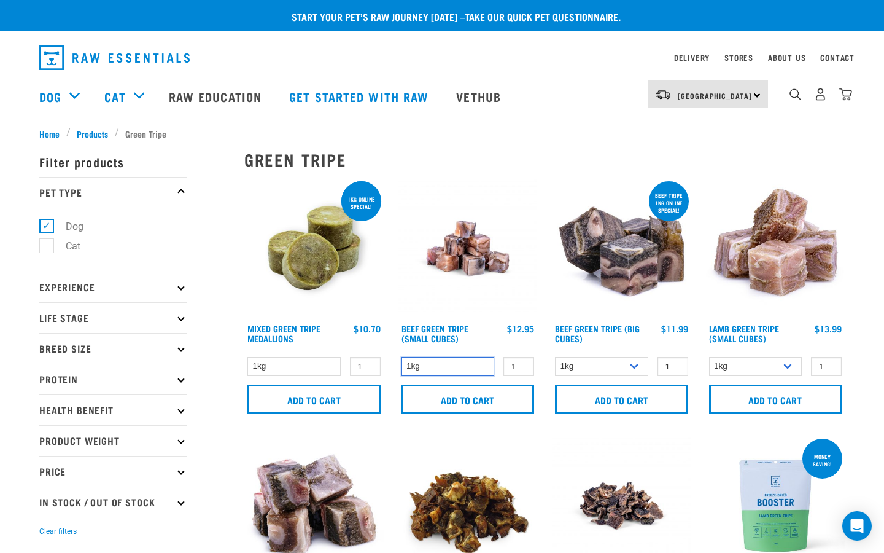
click at [482, 367] on select "1kg" at bounding box center [448, 366] width 93 height 19
click at [402, 357] on select "1kg" at bounding box center [448, 366] width 93 height 19
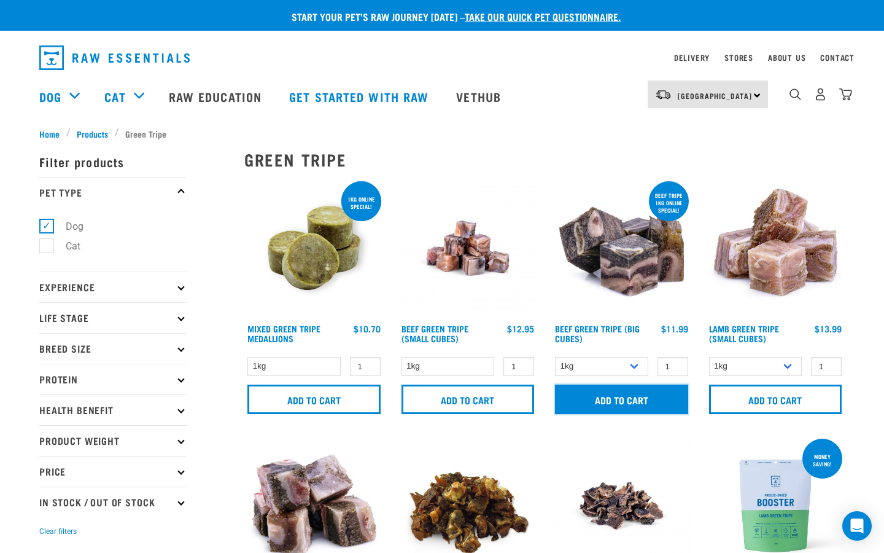
click at [633, 394] on input "Add to cart" at bounding box center [621, 398] width 133 height 29
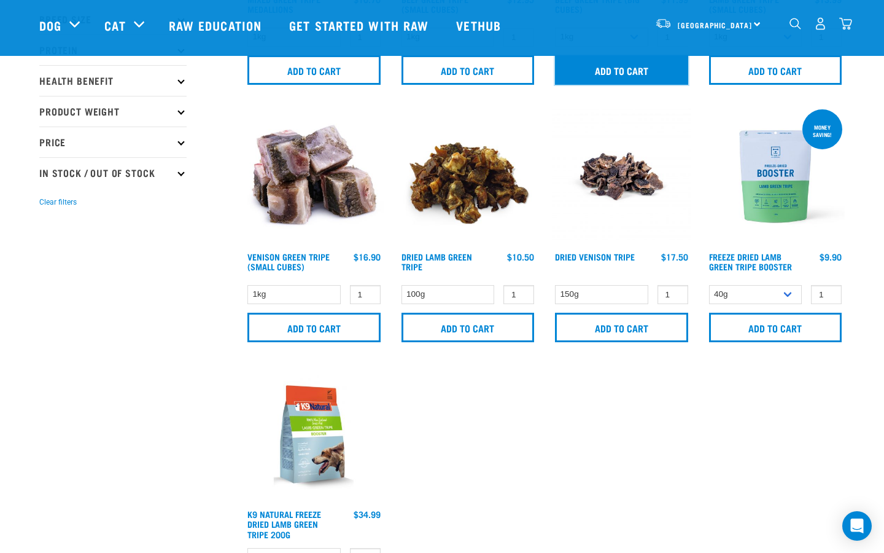
scroll to position [254, 0]
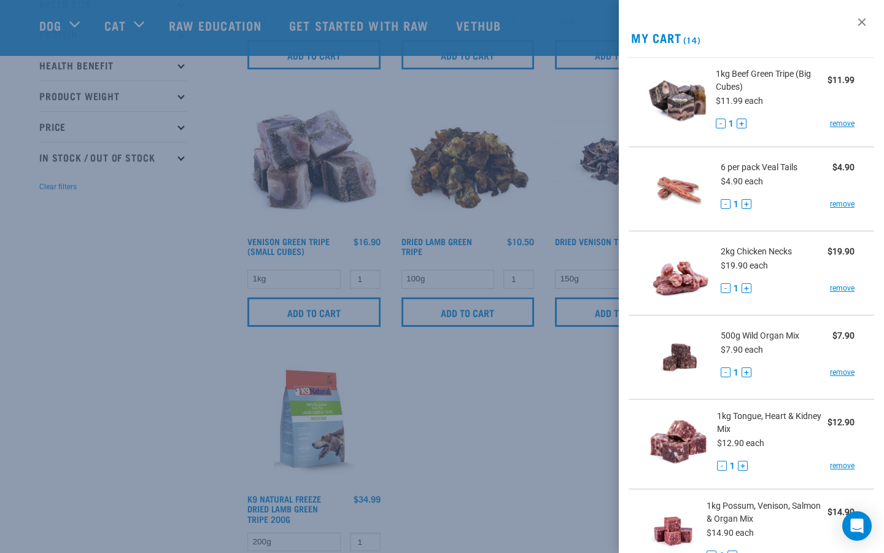
click at [534, 456] on div at bounding box center [442, 276] width 884 height 553
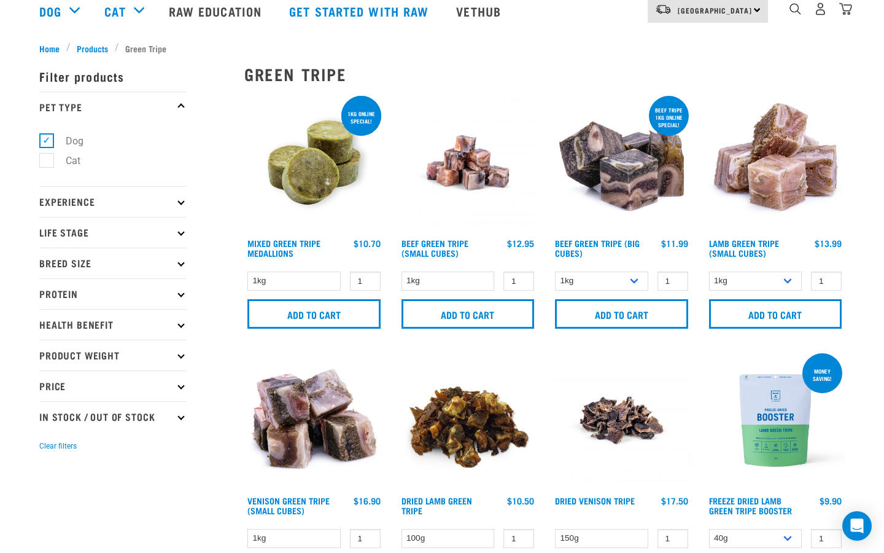
scroll to position [0, 0]
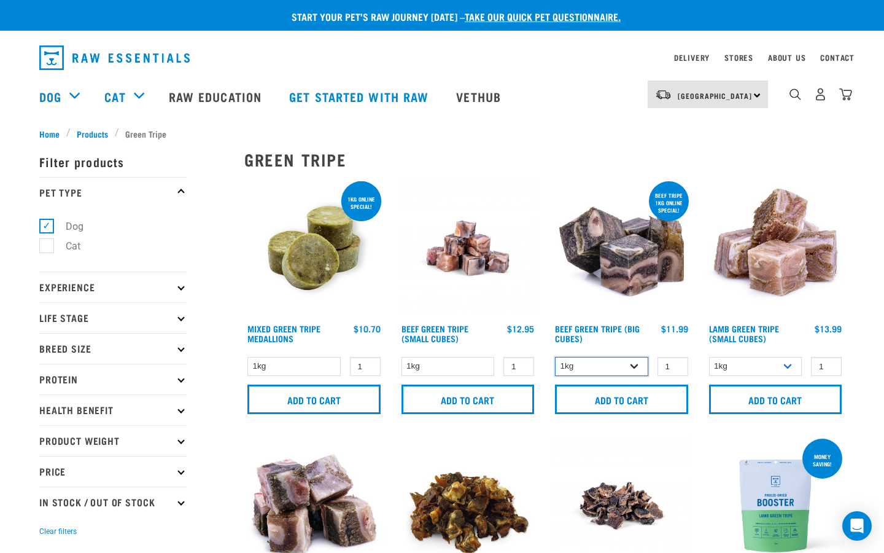
click at [634, 370] on select "1kg 3kg Bulk (10kg)" at bounding box center [601, 366] width 93 height 19
click at [555, 357] on select "1kg 3kg Bulk (10kg)" at bounding box center [601, 366] width 93 height 19
click at [844, 97] on img "dropdown navigation" at bounding box center [845, 94] width 13 height 13
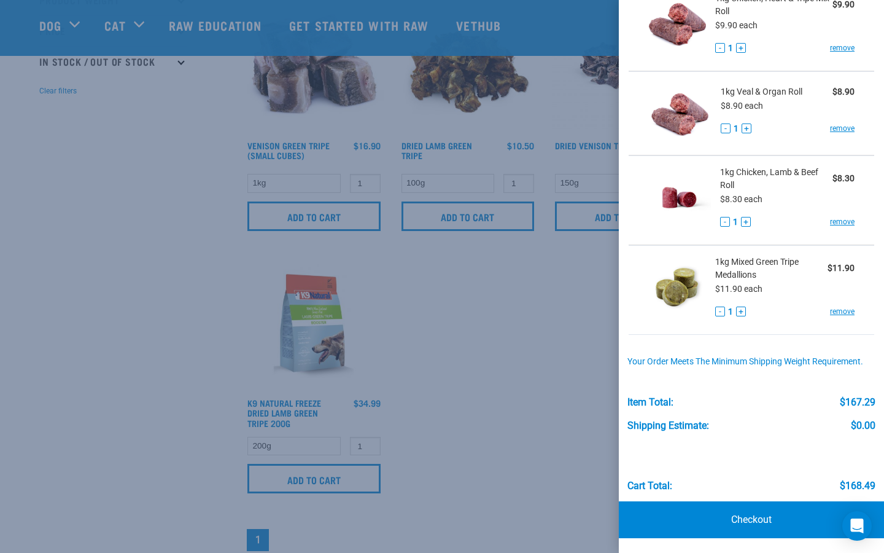
scroll to position [362, 0]
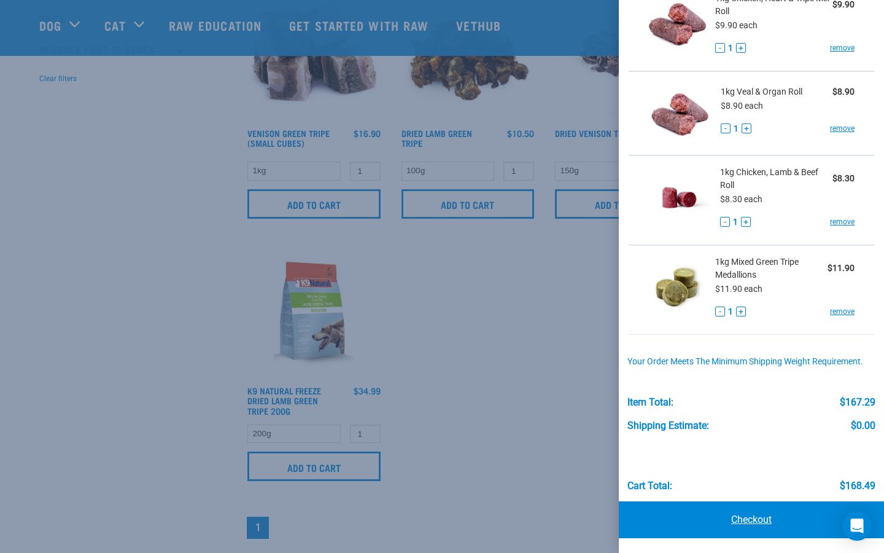
click at [772, 520] on link "Checkout" at bounding box center [751, 519] width 265 height 37
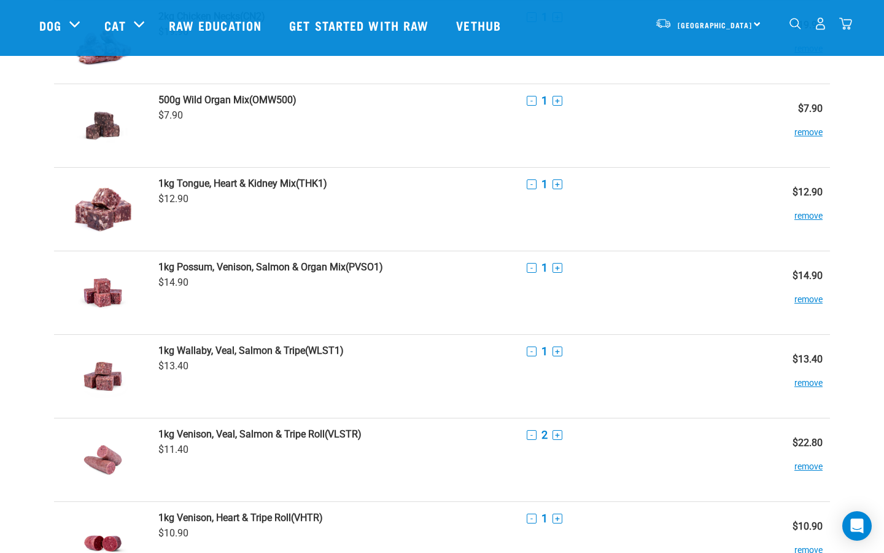
scroll to position [274, 0]
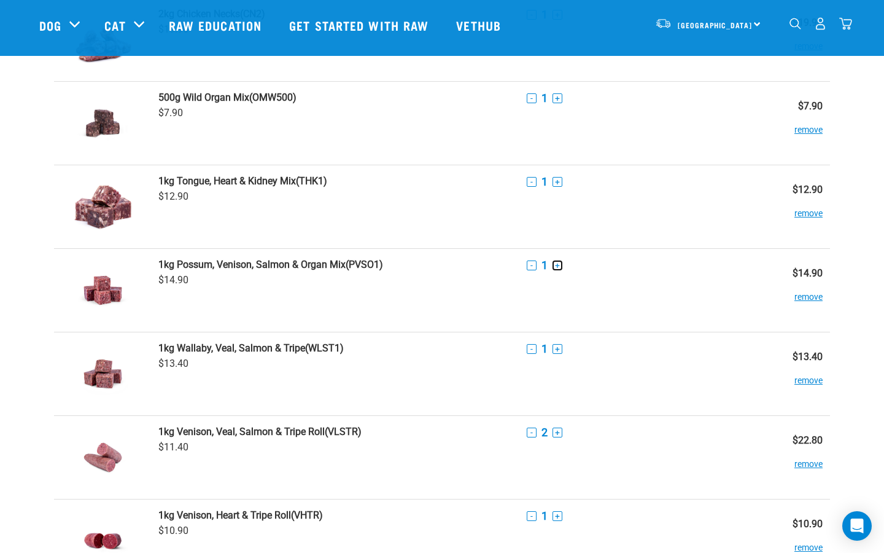
click at [558, 265] on button "+" at bounding box center [558, 265] width 10 height 10
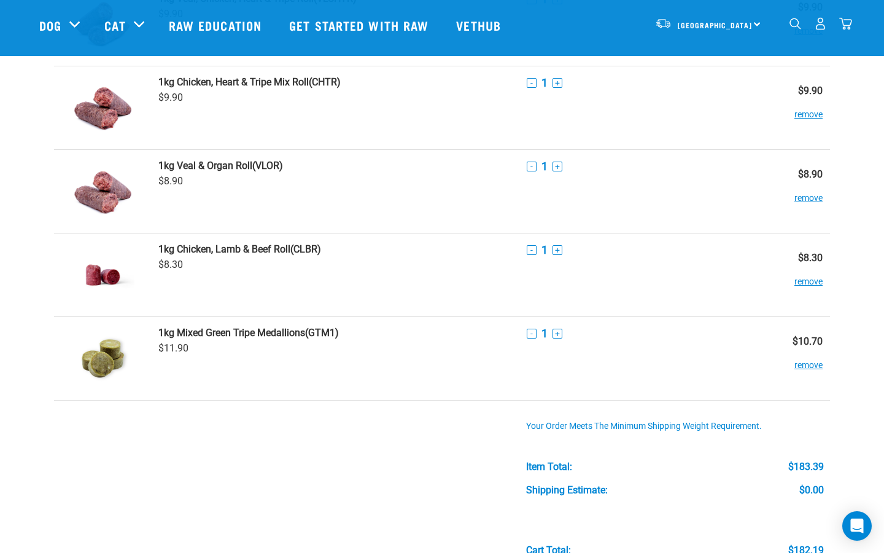
scroll to position [870, 0]
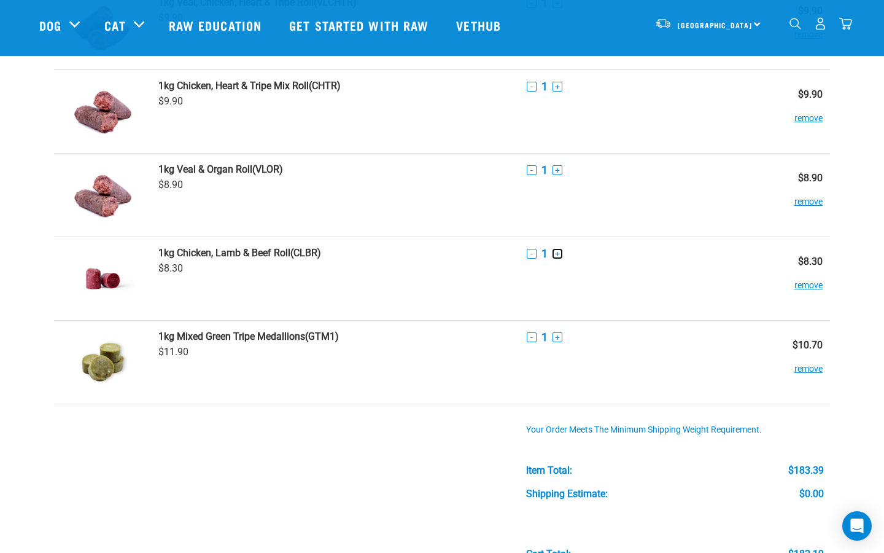
click at [556, 252] on button "+" at bounding box center [558, 254] width 10 height 10
click at [556, 336] on button "+" at bounding box center [558, 337] width 10 height 10
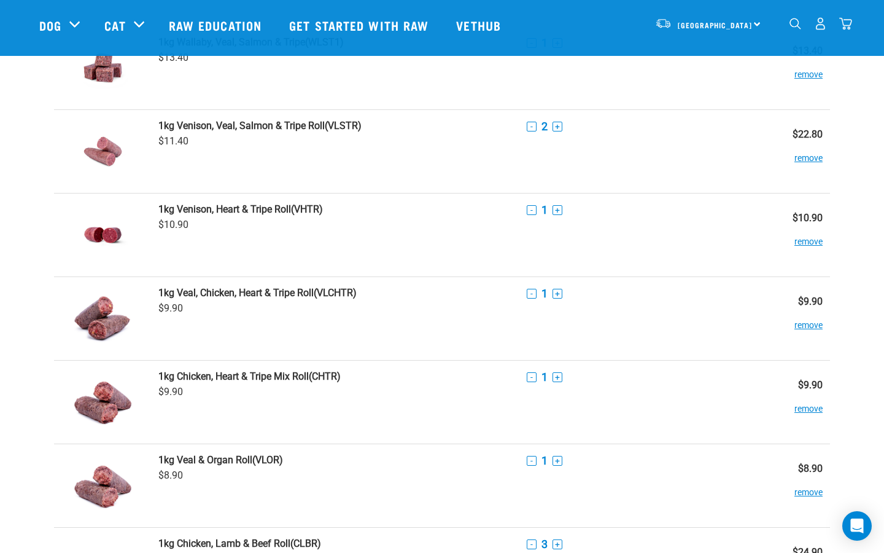
scroll to position [583, 0]
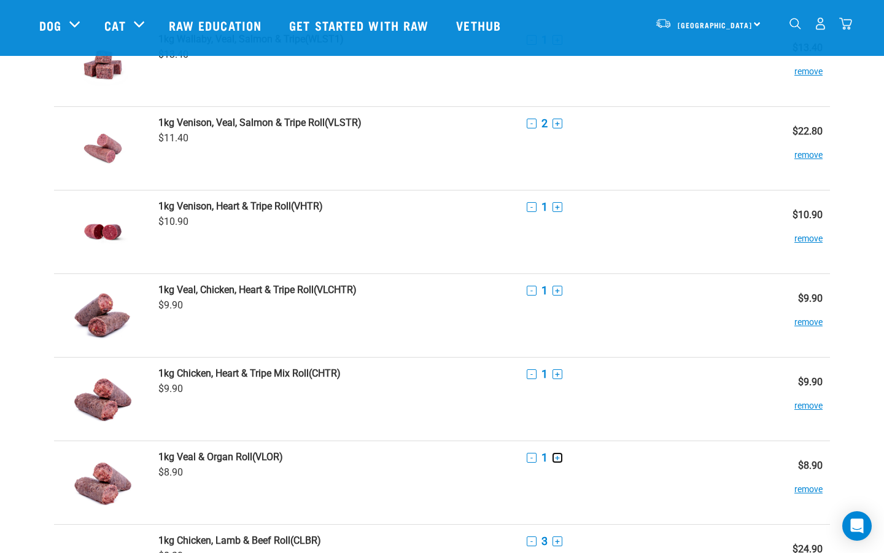
click at [556, 455] on button "+" at bounding box center [558, 457] width 10 height 10
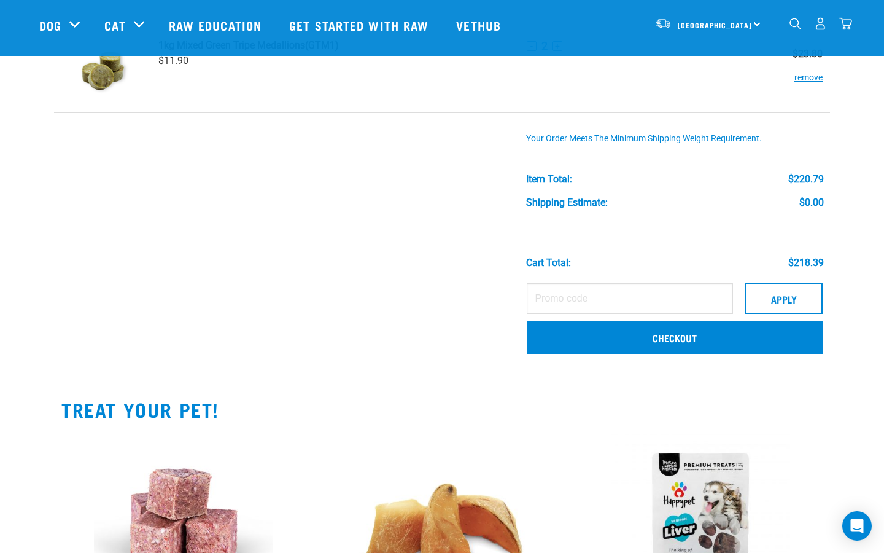
scroll to position [1144, 0]
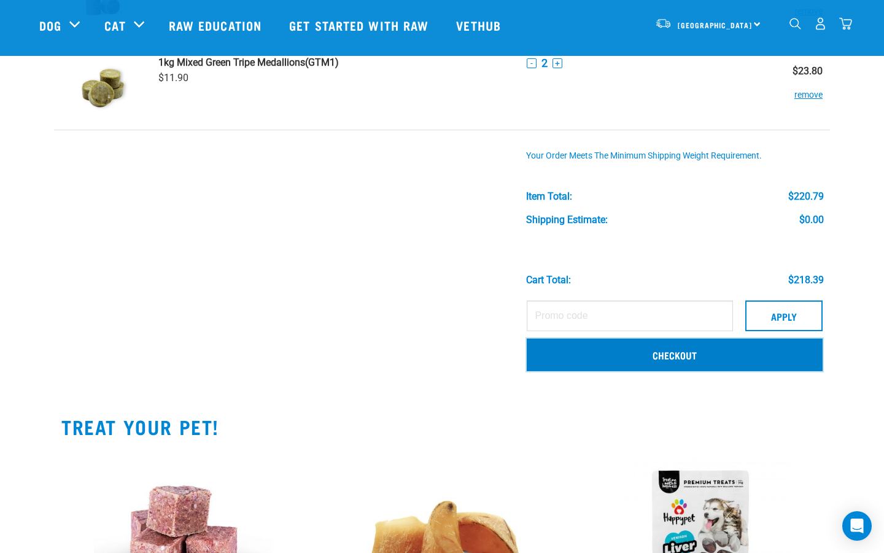
click at [654, 354] on link "Checkout" at bounding box center [675, 354] width 296 height 32
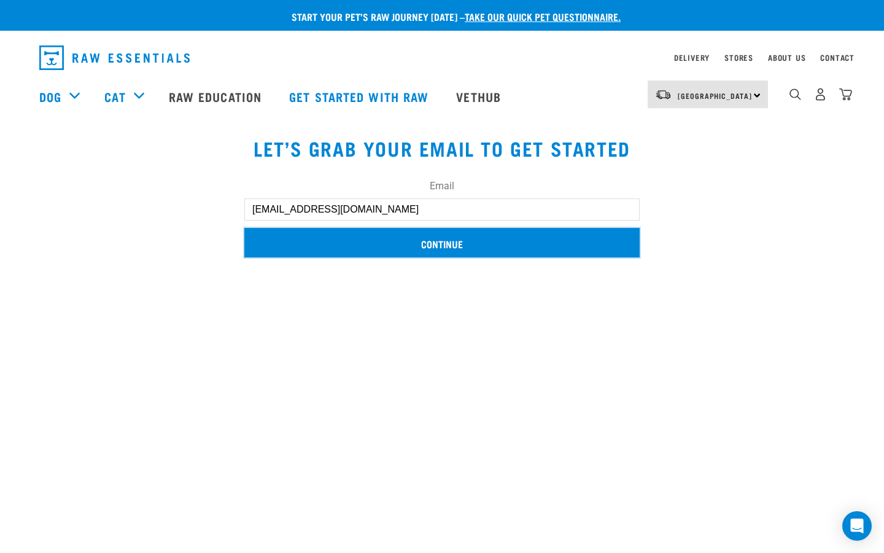
click at [472, 241] on input "Continue" at bounding box center [441, 242] width 395 height 29
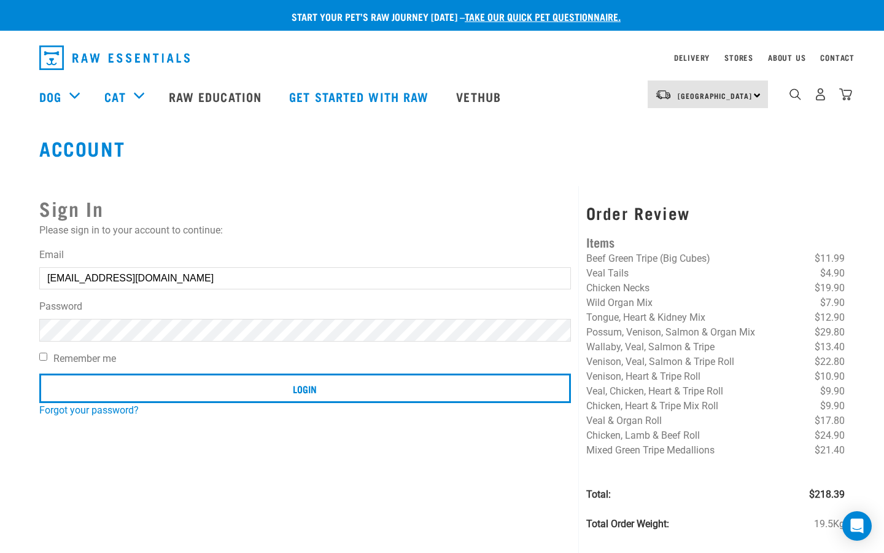
click at [46, 356] on input "Remember me" at bounding box center [43, 356] width 8 height 8
checkbox input "true"
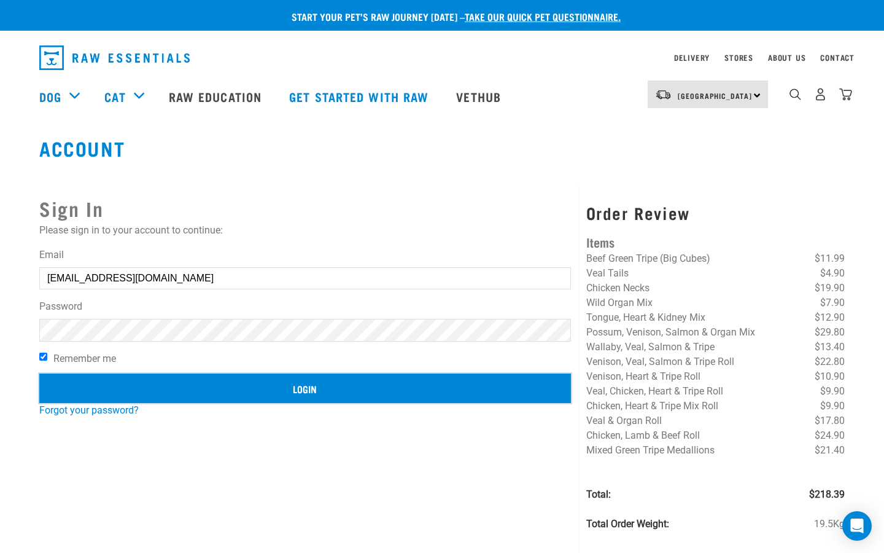
click at [260, 384] on input "Login" at bounding box center [305, 387] width 532 height 29
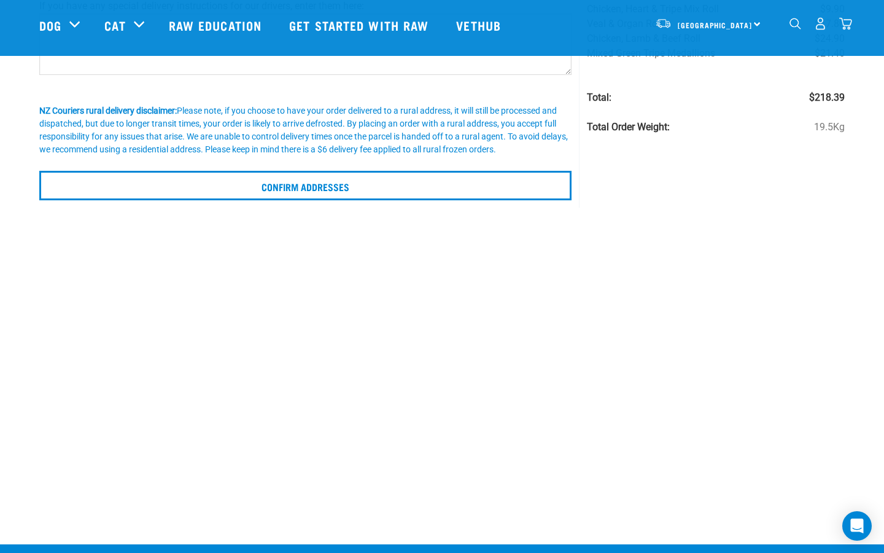
scroll to position [284, 0]
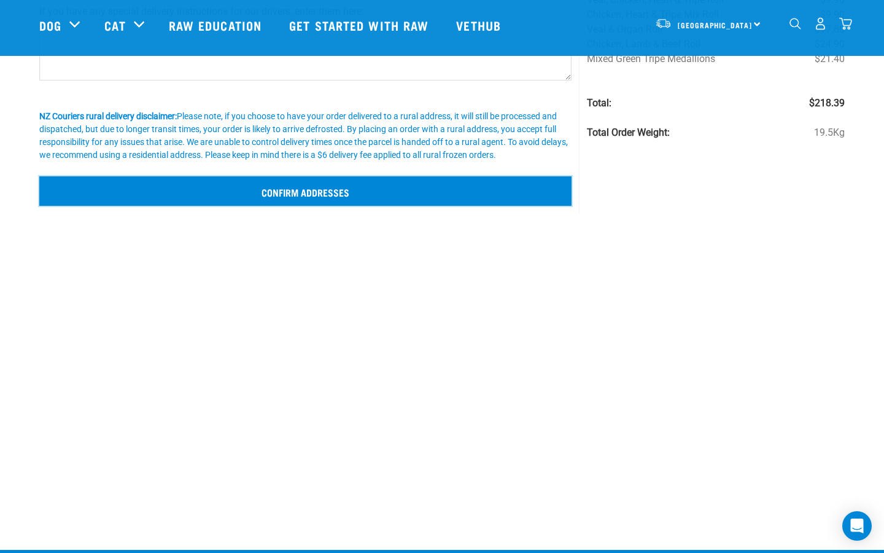
click at [311, 189] on input "Confirm addresses" at bounding box center [305, 190] width 532 height 29
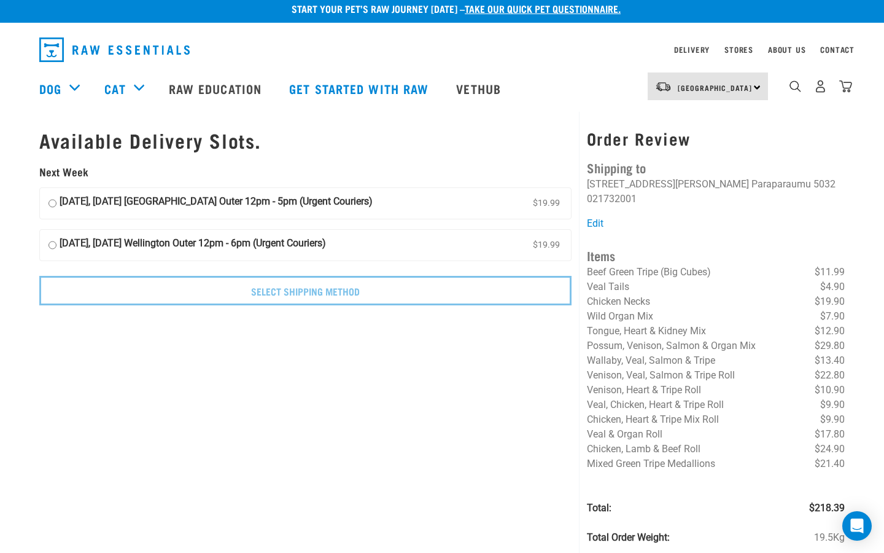
scroll to position [14, 0]
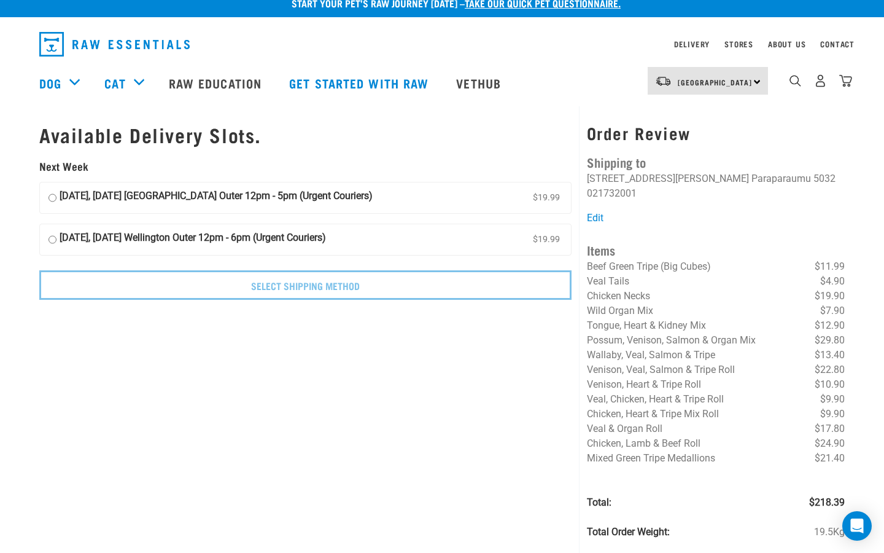
click at [50, 198] on input "04 September, Thursday Wellington Outer 12pm - 5pm (Urgent Couriers) $19.99" at bounding box center [53, 197] width 8 height 18
radio input "true"
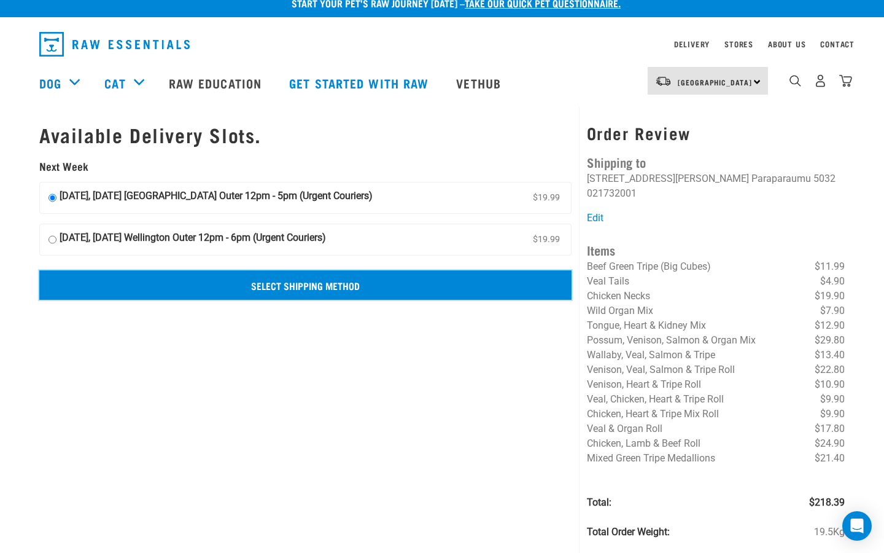
click at [293, 285] on input "Select Shipping Method" at bounding box center [305, 284] width 532 height 29
